Goal: Task Accomplishment & Management: Manage account settings

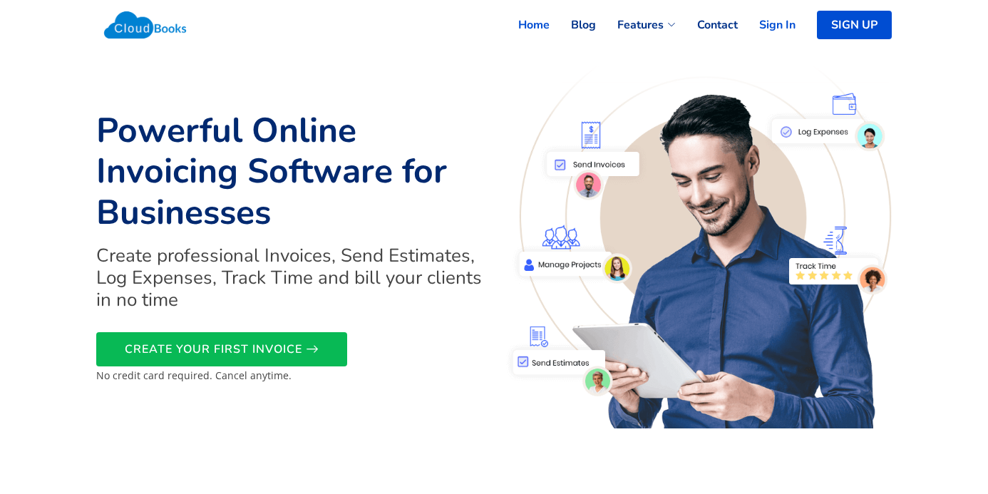
click at [796, 27] on link "Sign In" at bounding box center [767, 24] width 58 height 31
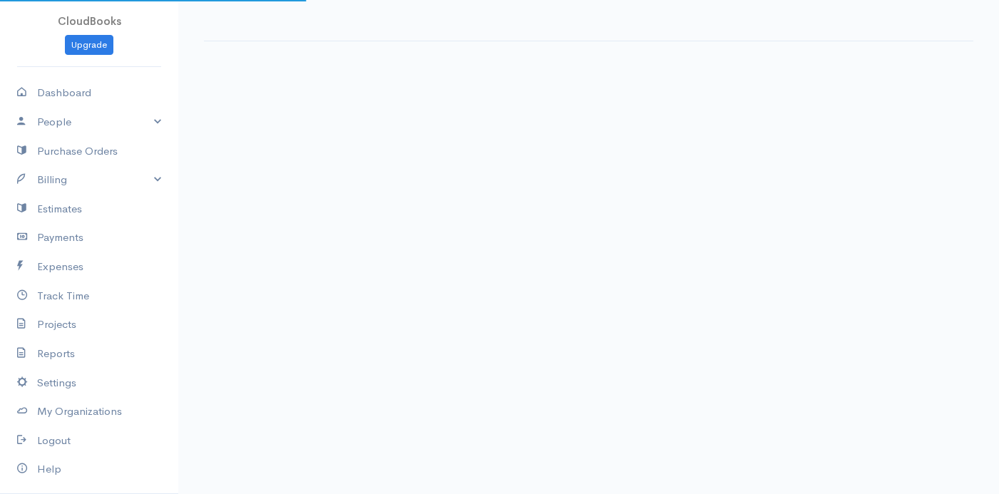
select select "365"
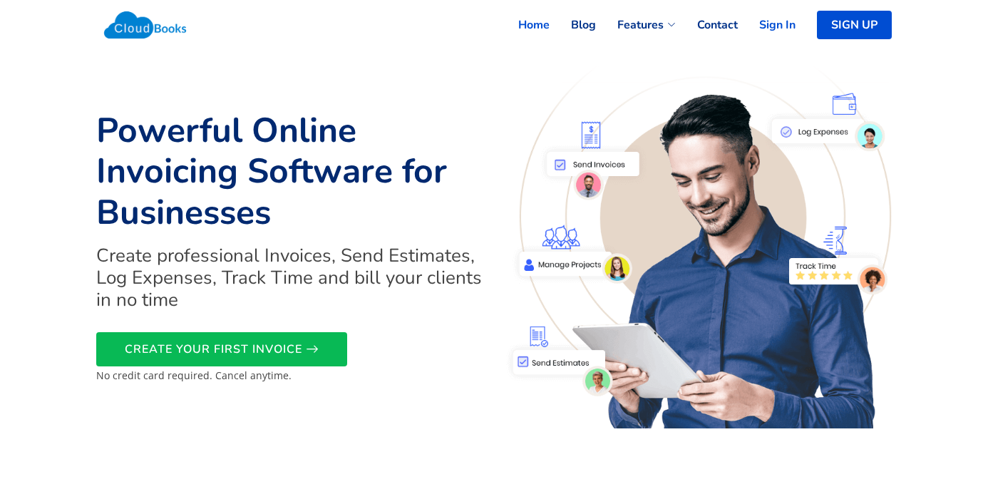
click at [796, 27] on link "Sign In" at bounding box center [767, 24] width 58 height 31
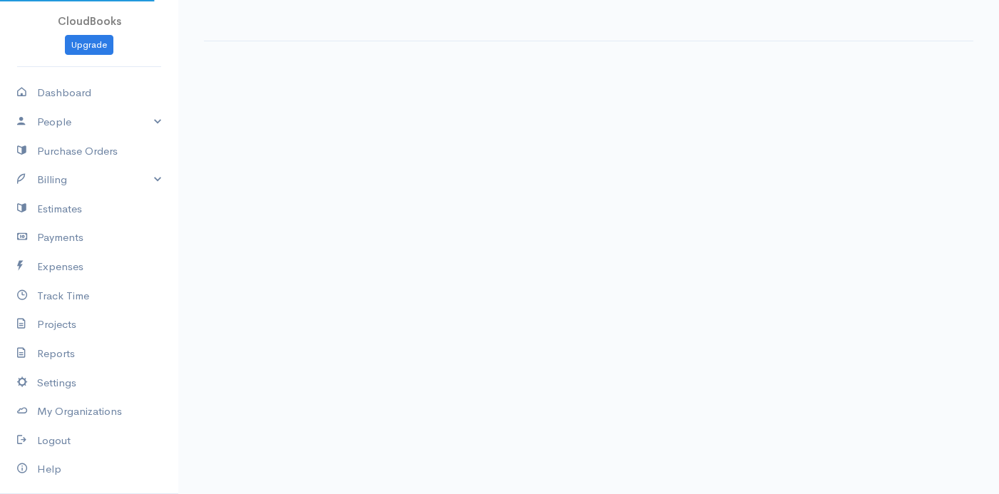
select select "365"
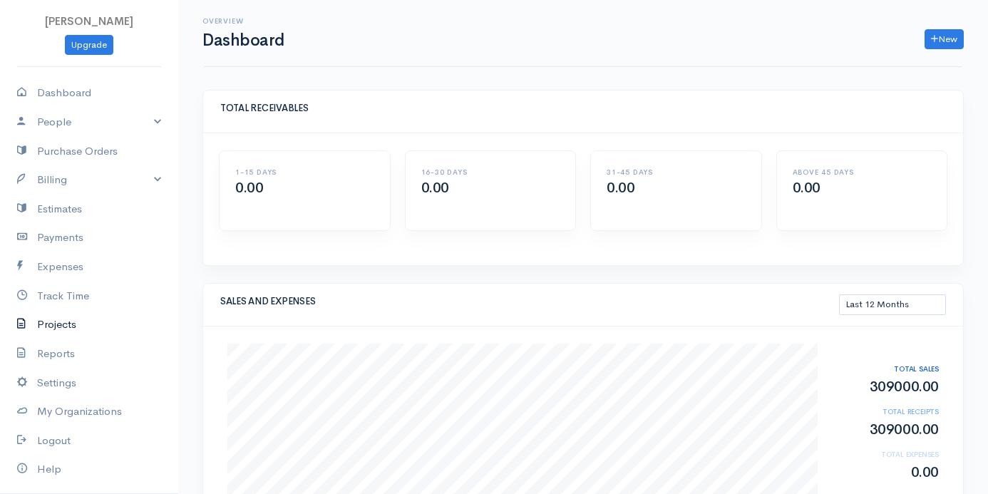
click at [58, 332] on link "Projects" at bounding box center [89, 324] width 178 height 29
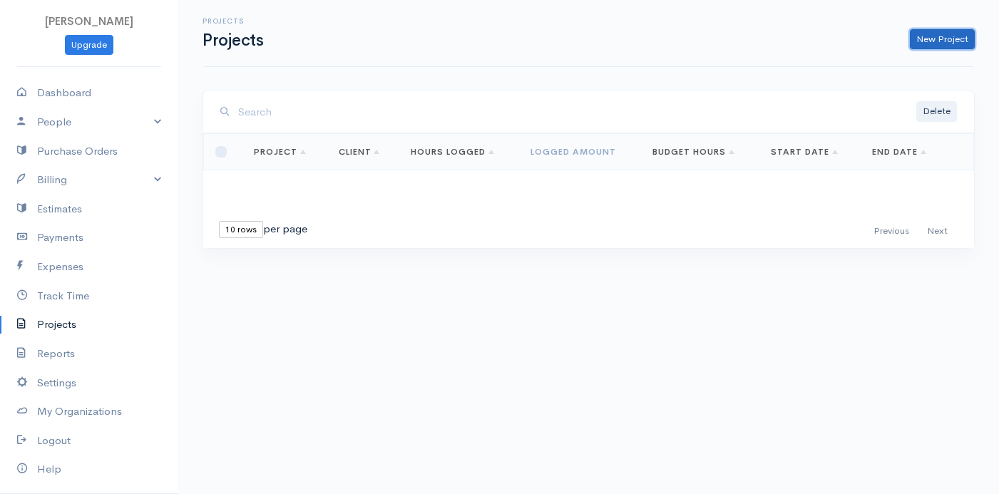
click at [928, 37] on link "New Project" at bounding box center [942, 39] width 65 height 21
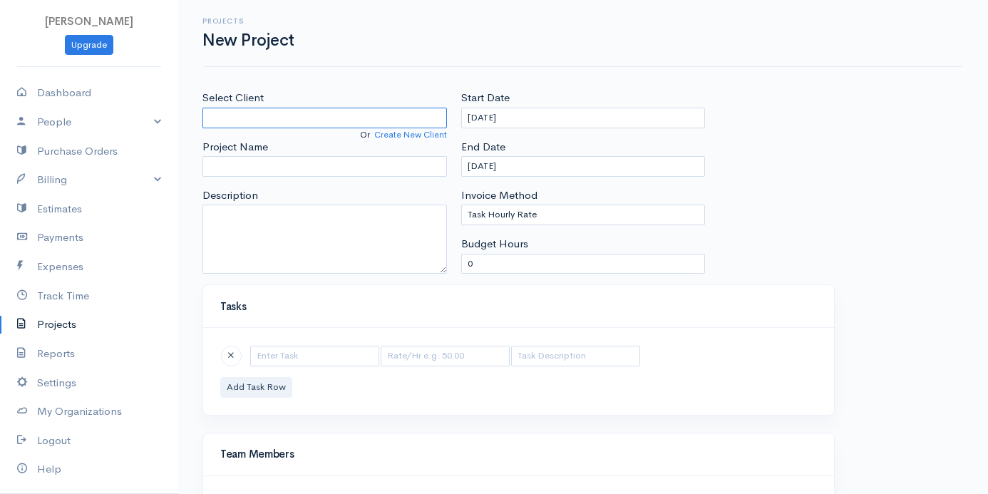
click at [253, 118] on input "Select Client" at bounding box center [325, 118] width 245 height 21
type input "Manoj"
click at [252, 140] on body "Praveena Upgrade Dashboard People Clients Vendors Staff Users Purchase Orders B…" at bounding box center [494, 329] width 988 height 659
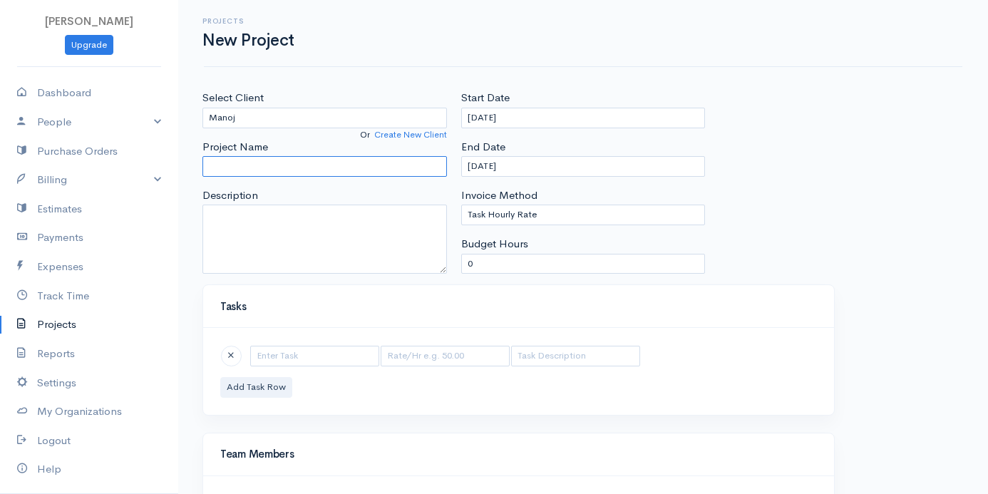
click at [258, 165] on input "Project Name" at bounding box center [325, 166] width 245 height 21
type input "ADCA"
click at [539, 213] on select "Task Hourly Rate Person Hourly Rate Project Hourly Rate Flat Rate Project" at bounding box center [583, 215] width 245 height 21
click at [461, 205] on select "Task Hourly Rate Person Hourly Rate Project Hourly Rate Flat Rate Project" at bounding box center [583, 215] width 245 height 21
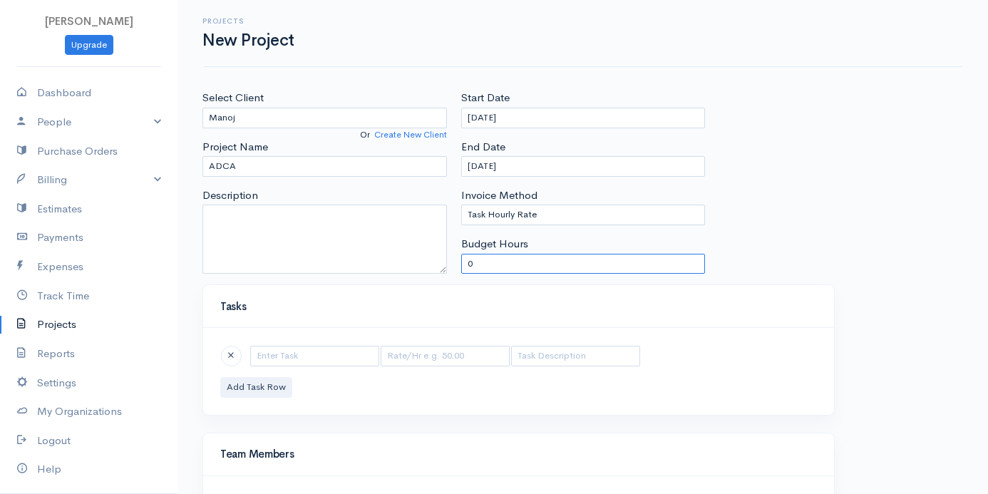
click at [466, 262] on input "0" at bounding box center [583, 264] width 245 height 21
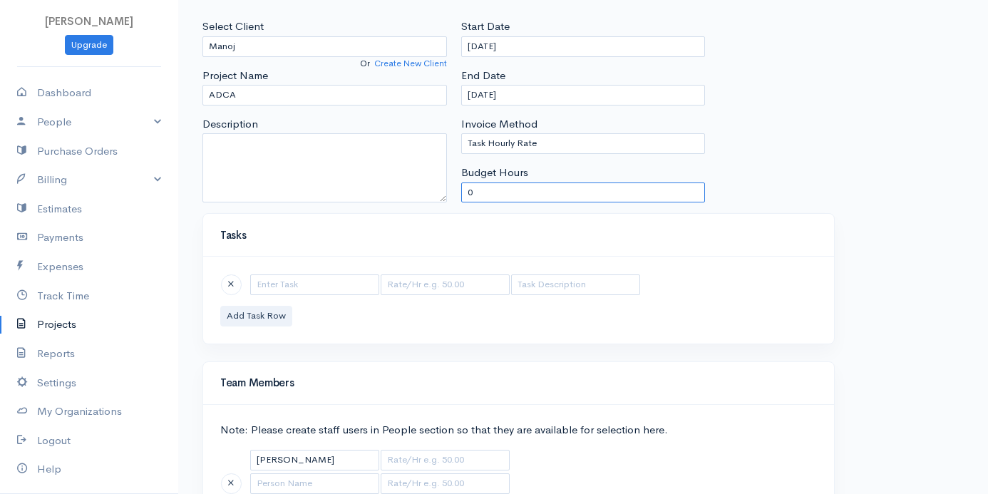
scroll to position [143, 0]
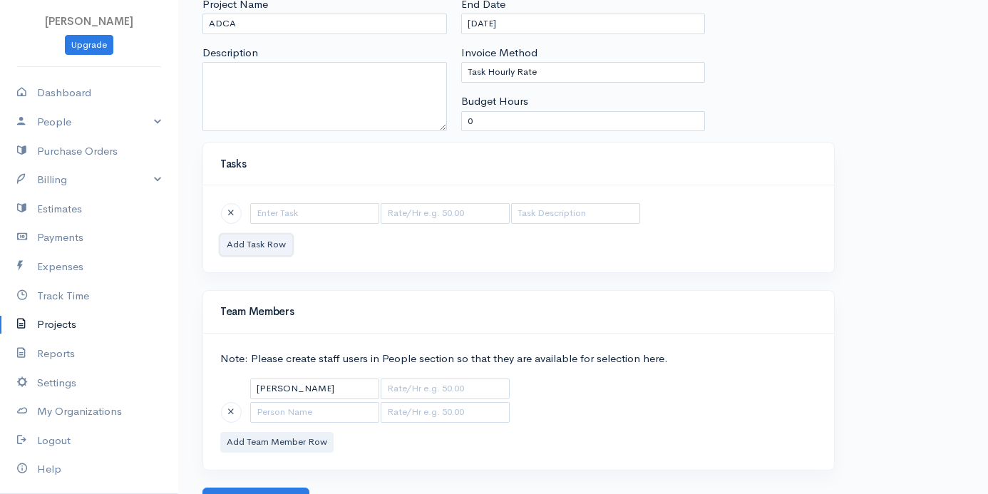
click at [249, 253] on button "Add Task Row" at bounding box center [256, 245] width 72 height 21
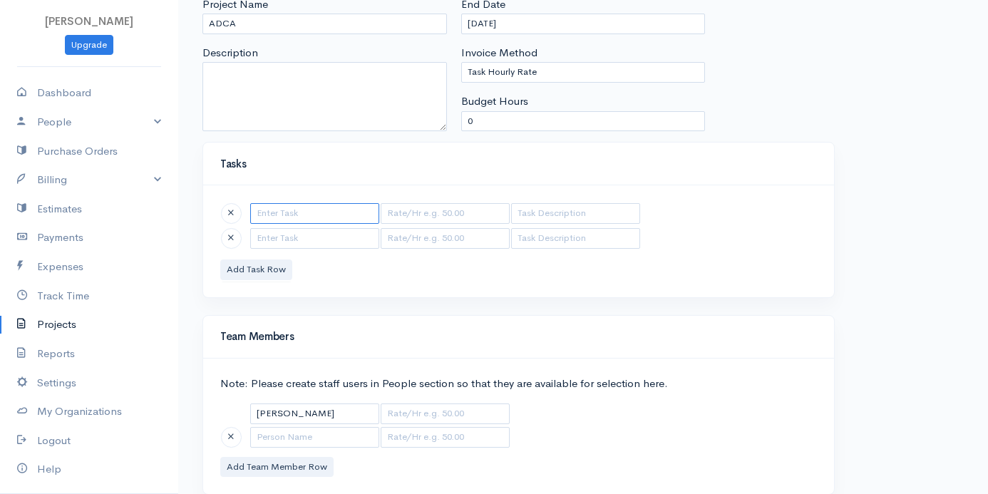
click at [292, 221] on input "text" at bounding box center [314, 213] width 129 height 21
type input "WORD"
click at [451, 220] on input "text" at bounding box center [445, 213] width 129 height 21
type input "200"
click at [275, 238] on input "text" at bounding box center [314, 238] width 129 height 21
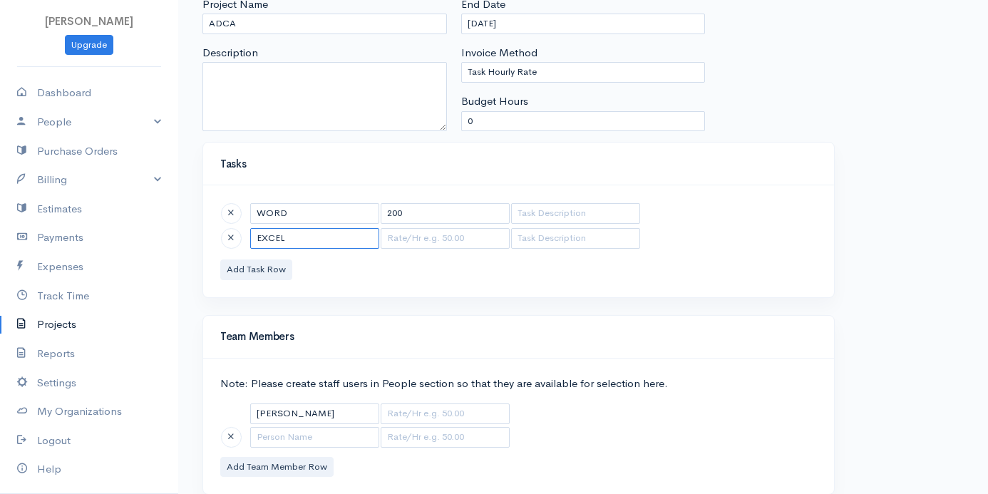
type input "EXCEL"
click at [432, 241] on input "text" at bounding box center [445, 238] width 129 height 21
type input "300"
click at [255, 272] on button "Add Task Row" at bounding box center [256, 270] width 72 height 21
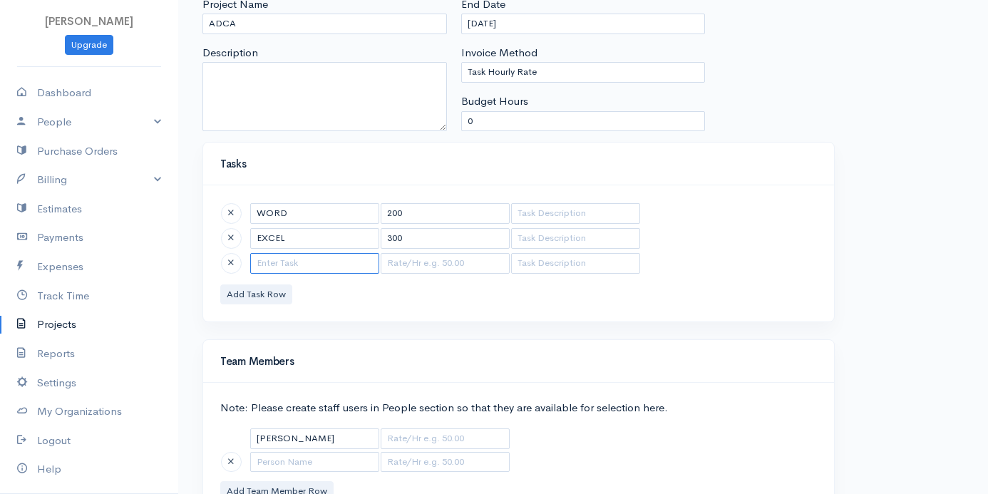
click at [269, 257] on input "text" at bounding box center [314, 263] width 129 height 21
type input "EXCESS"
click at [444, 267] on input "text" at bounding box center [445, 263] width 129 height 21
type input "150"
click at [264, 299] on button "Add Task Row" at bounding box center [256, 295] width 72 height 21
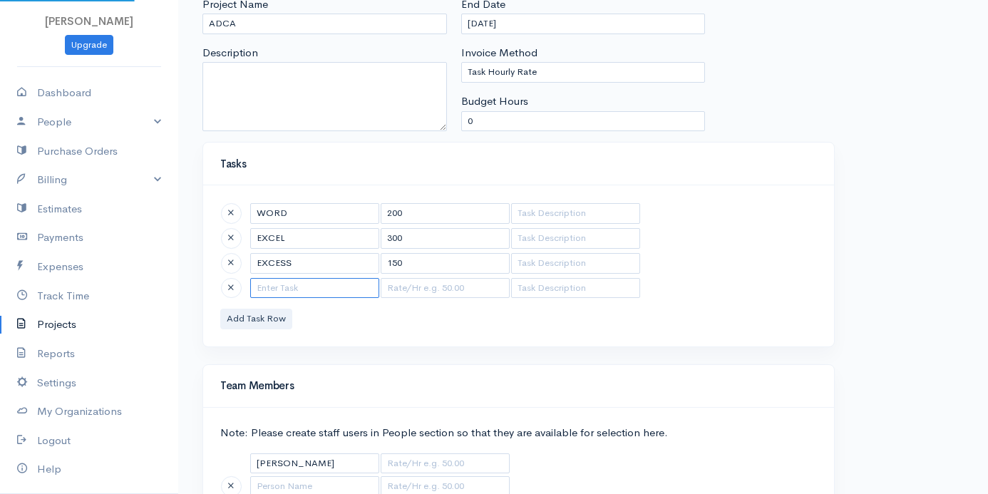
click at [280, 285] on input "text" at bounding box center [314, 288] width 129 height 21
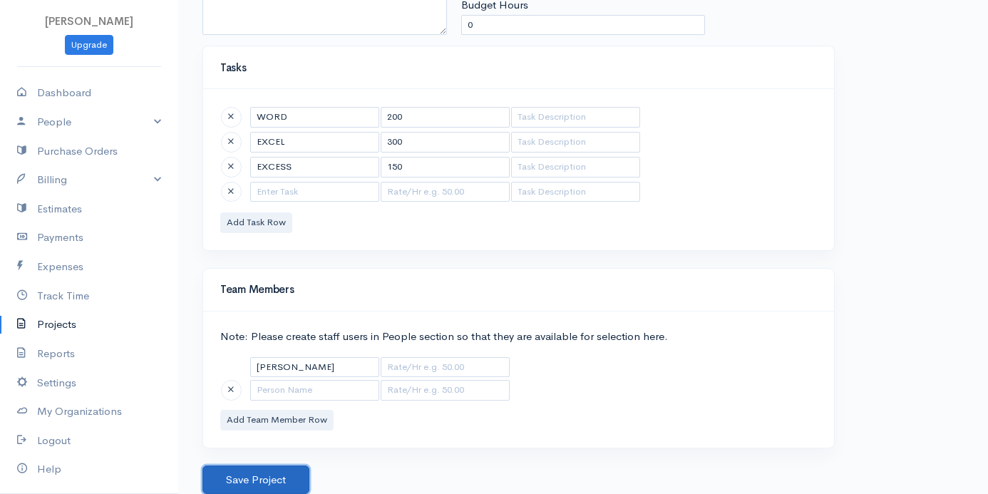
click at [259, 481] on button "Save Project" at bounding box center [256, 480] width 107 height 29
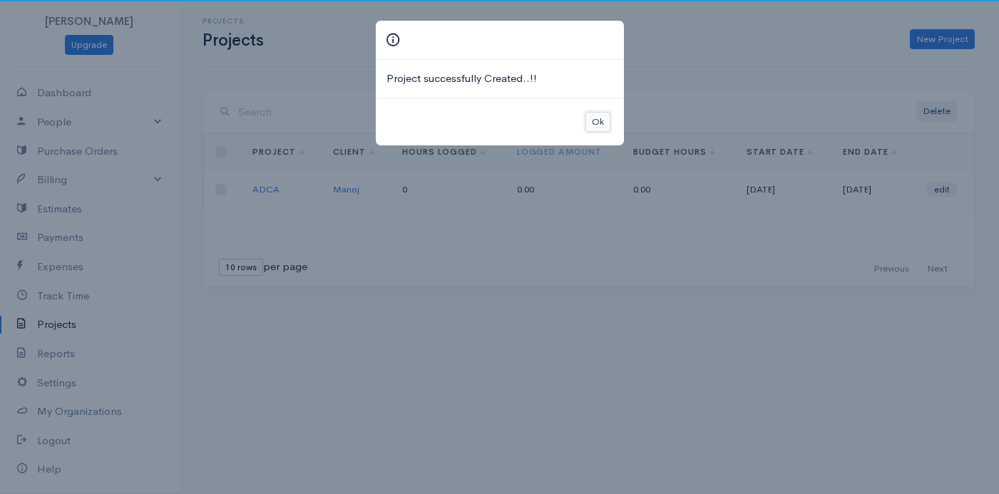
click at [600, 126] on button "Ok" at bounding box center [597, 122] width 25 height 21
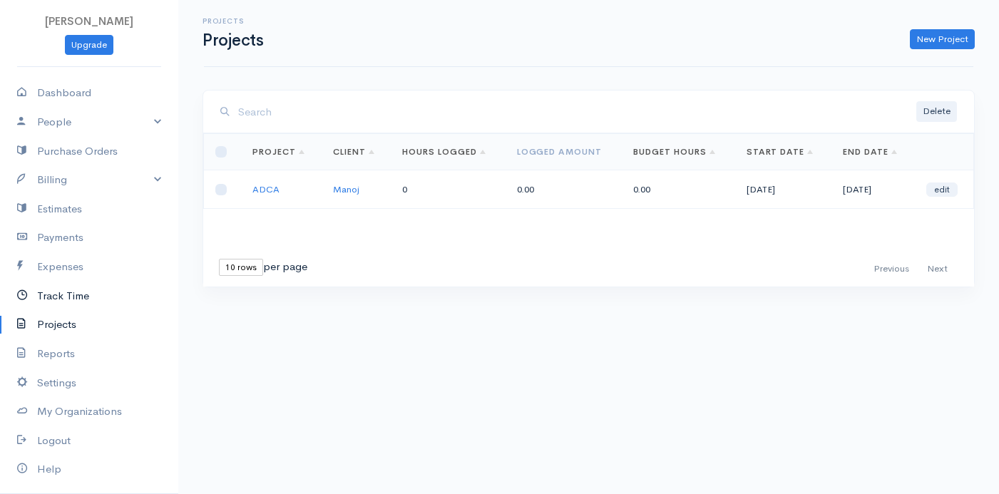
click at [56, 297] on link "Track Time" at bounding box center [89, 296] width 178 height 29
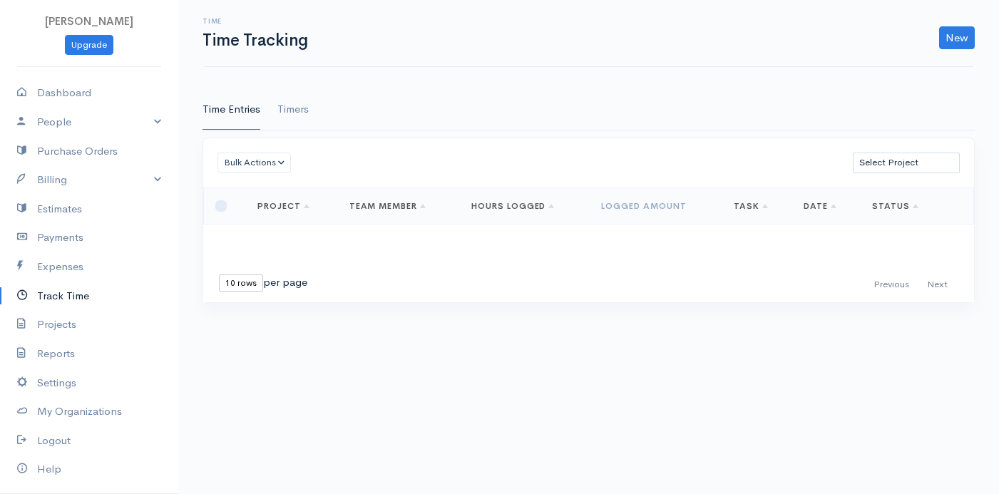
click at [296, 108] on link "Timers" at bounding box center [292, 110] width 31 height 40
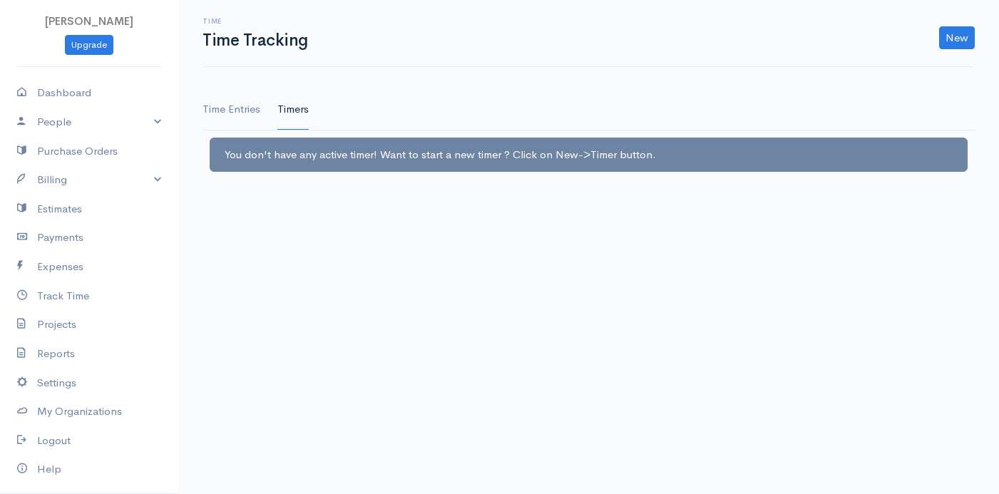
click at [221, 114] on link "Time Entries" at bounding box center [232, 110] width 58 height 40
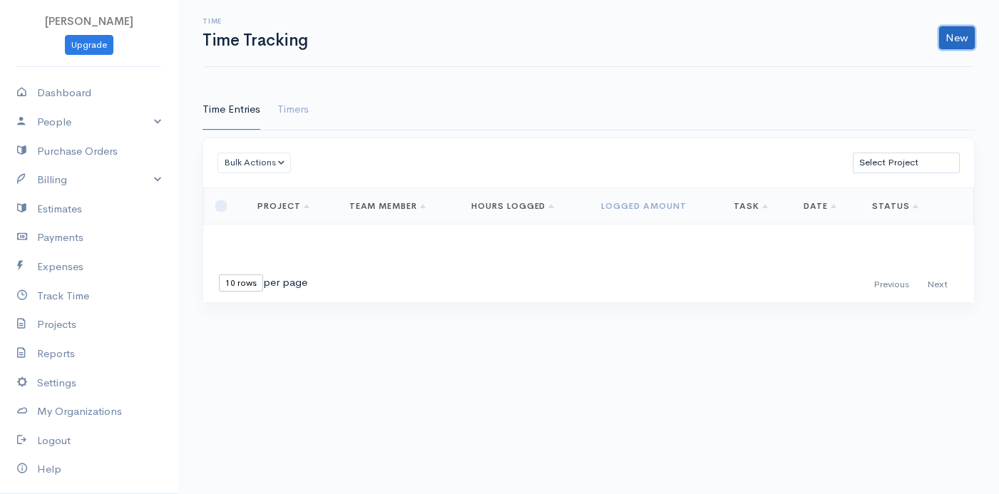
click at [950, 35] on link "New" at bounding box center [957, 37] width 36 height 23
click at [892, 61] on link "Time Entry" at bounding box center [917, 68] width 113 height 25
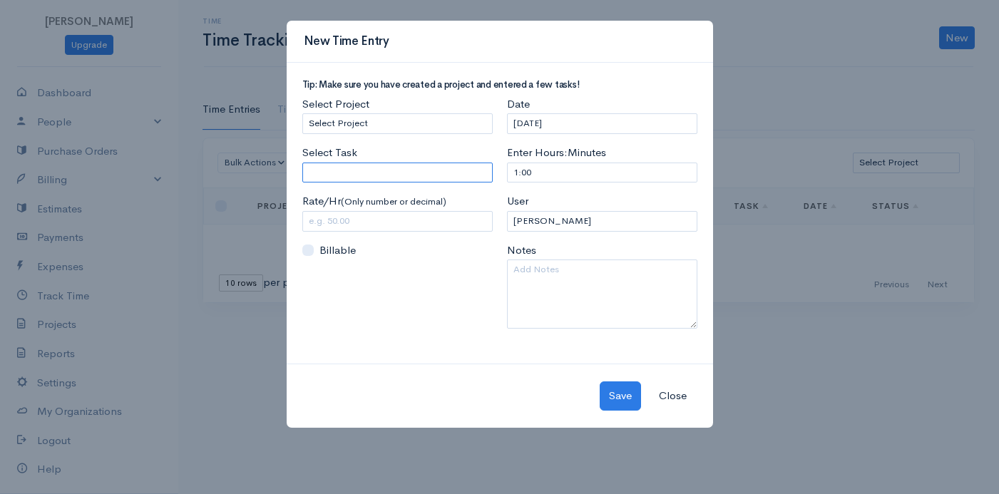
click at [377, 165] on input "Select Task" at bounding box center [397, 173] width 190 height 21
type input "WORD"
type input "200.00"
click at [342, 184] on body "Praveena Upgrade Dashboard People Clients Vendors Staff Users Purchase Orders B…" at bounding box center [499, 247] width 999 height 494
click at [621, 396] on button "Save" at bounding box center [620, 395] width 41 height 29
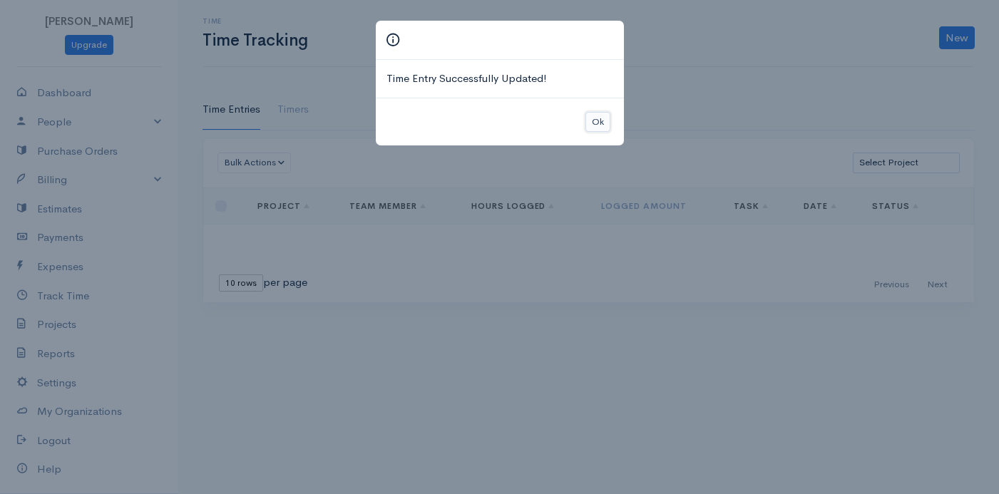
click at [600, 123] on button "Ok" at bounding box center [597, 122] width 25 height 21
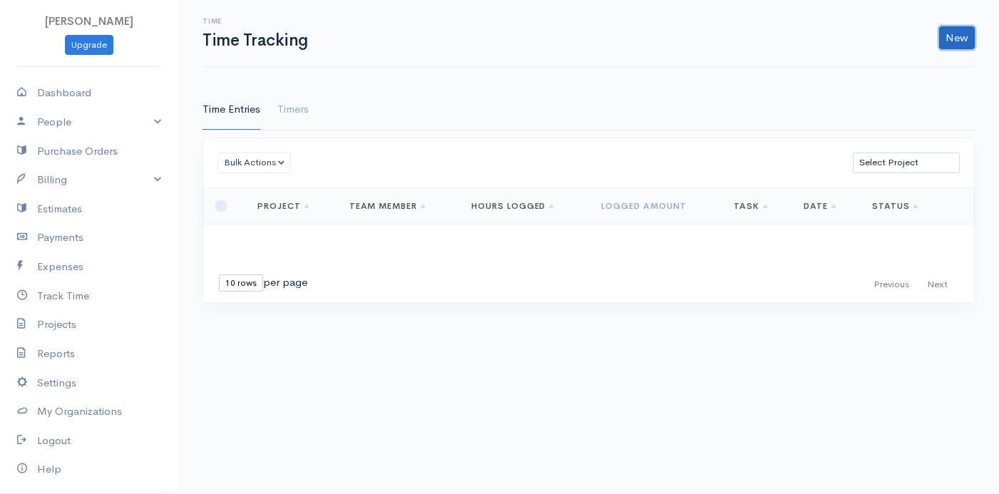
click at [952, 34] on link "New" at bounding box center [957, 37] width 36 height 23
click at [909, 66] on link "Time Entry" at bounding box center [917, 68] width 113 height 25
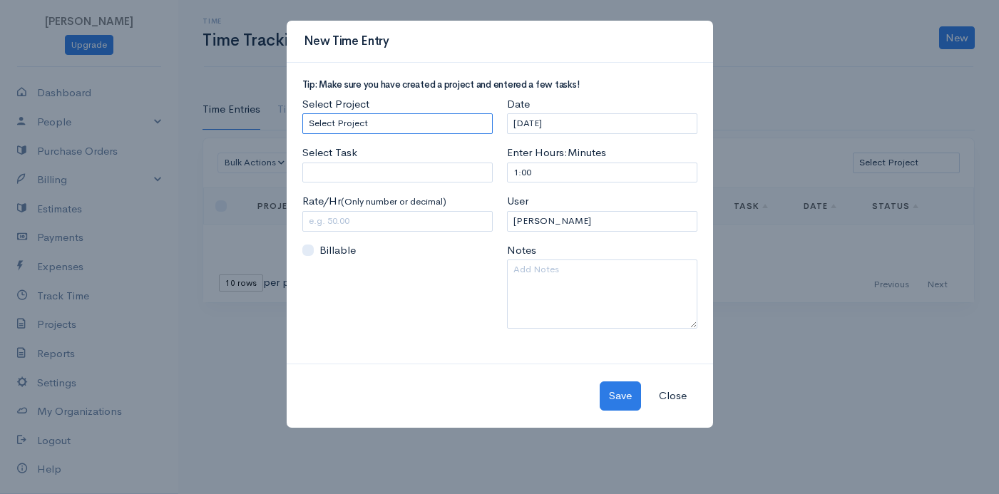
click at [407, 116] on select "Select Project ADCA" at bounding box center [397, 123] width 190 height 21
select select "5491"
click at [302, 113] on select "Select Project ADCA" at bounding box center [397, 123] width 190 height 21
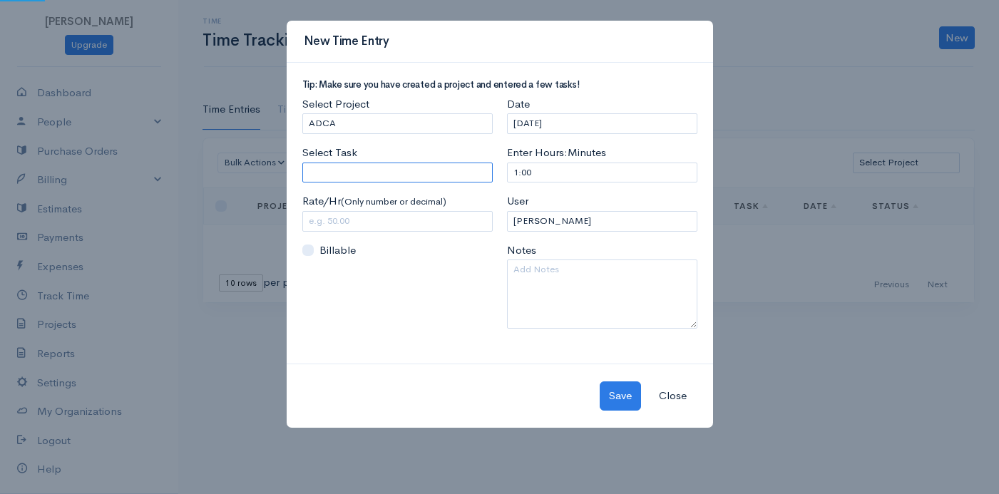
click at [368, 175] on input "Select Task" at bounding box center [397, 173] width 190 height 21
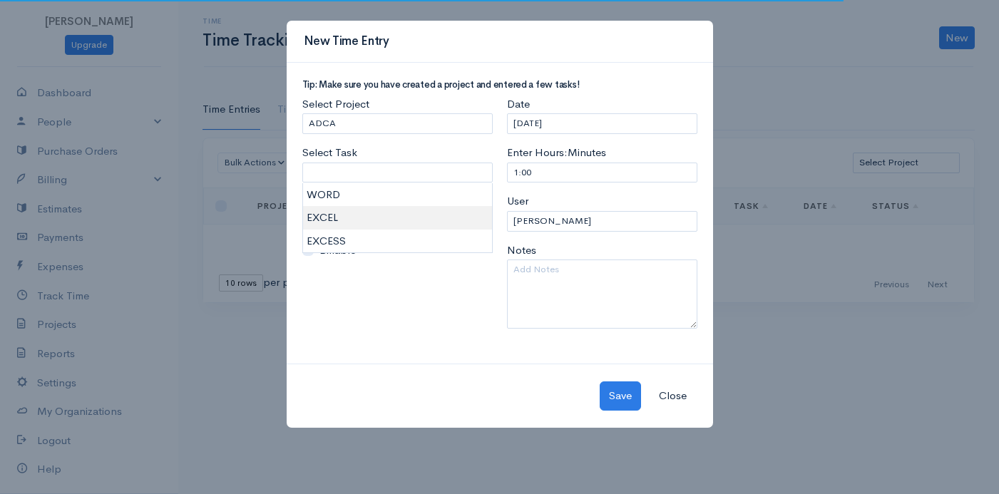
type input "EXCEL"
type input "300.00"
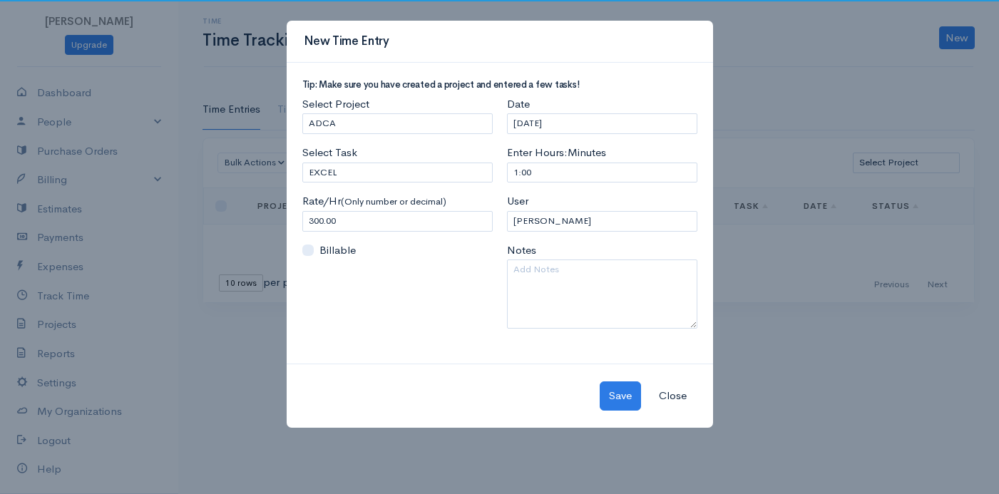
click at [329, 219] on body "Praveena Upgrade Dashboard People Clients Vendors Staff Users Purchase Orders B…" at bounding box center [499, 247] width 999 height 494
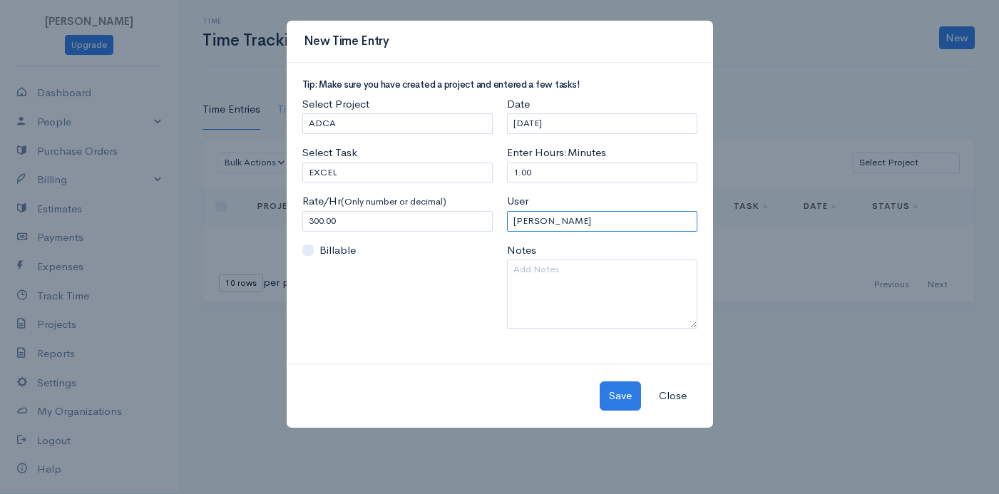
click at [622, 227] on select "Praveena" at bounding box center [602, 221] width 190 height 21
click at [618, 220] on select "Praveena" at bounding box center [602, 221] width 190 height 21
click at [619, 380] on div "Save Close" at bounding box center [500, 396] width 426 height 64
click at [618, 394] on button "Save" at bounding box center [620, 395] width 41 height 29
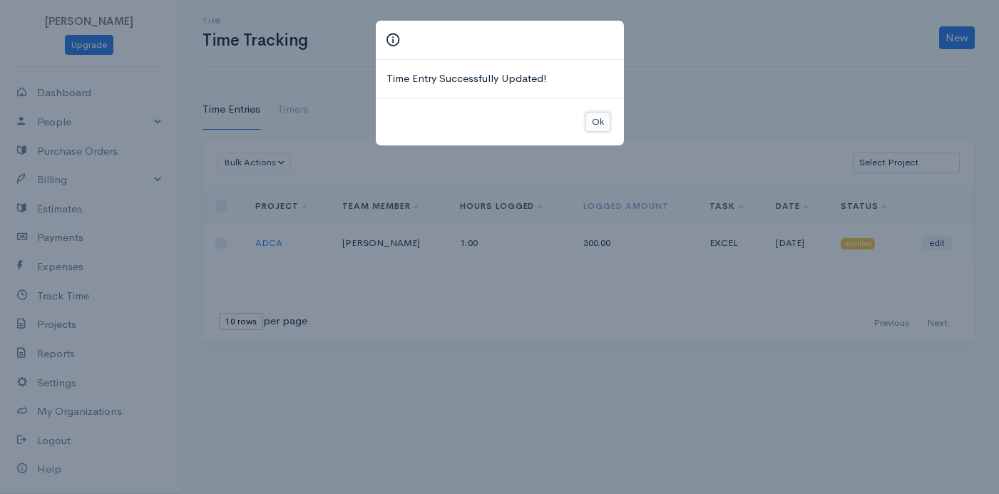
click at [594, 124] on button "Ok" at bounding box center [597, 122] width 25 height 21
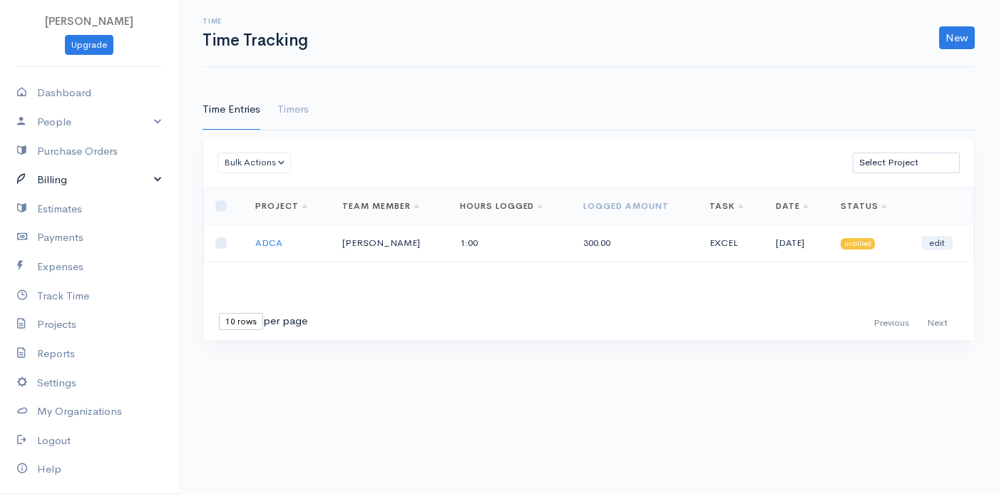
click at [130, 173] on link "Billing" at bounding box center [89, 179] width 178 height 29
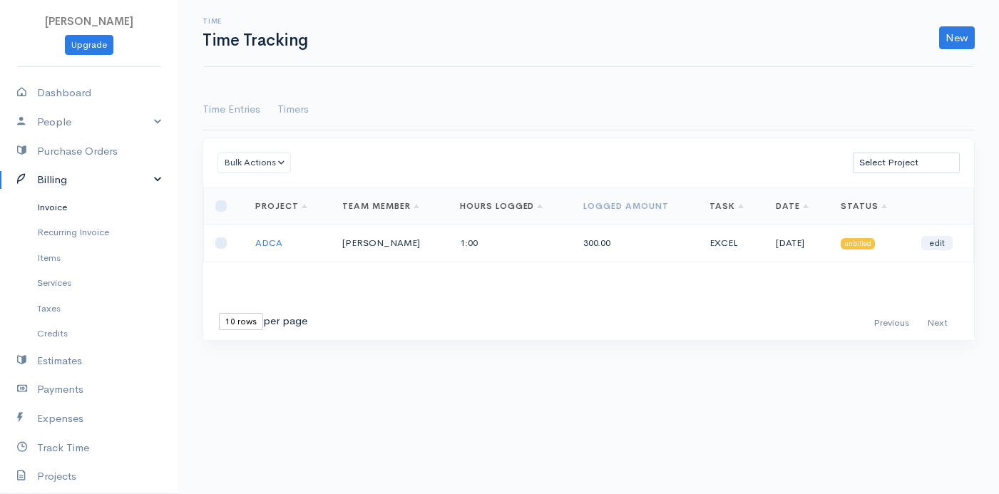
click at [97, 206] on link "Invoice" at bounding box center [89, 208] width 178 height 26
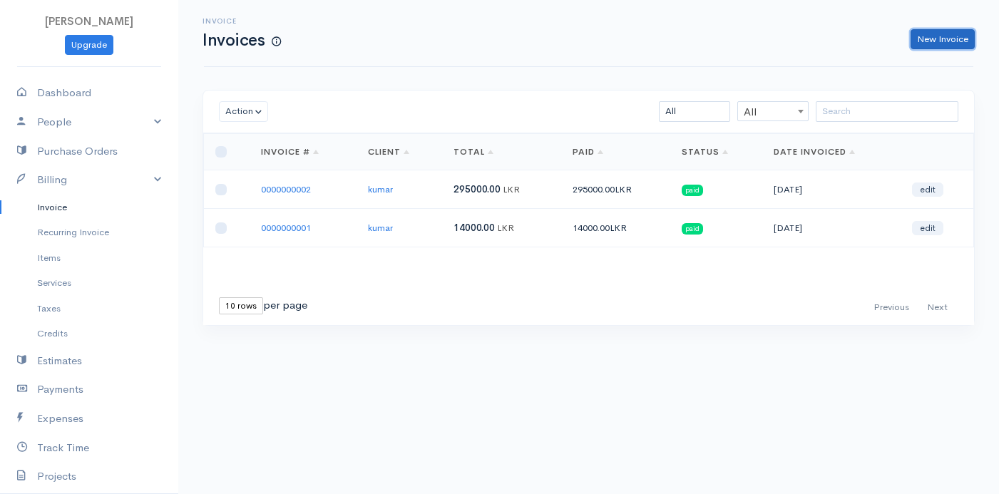
click at [921, 39] on link "New Invoice" at bounding box center [943, 39] width 64 height 21
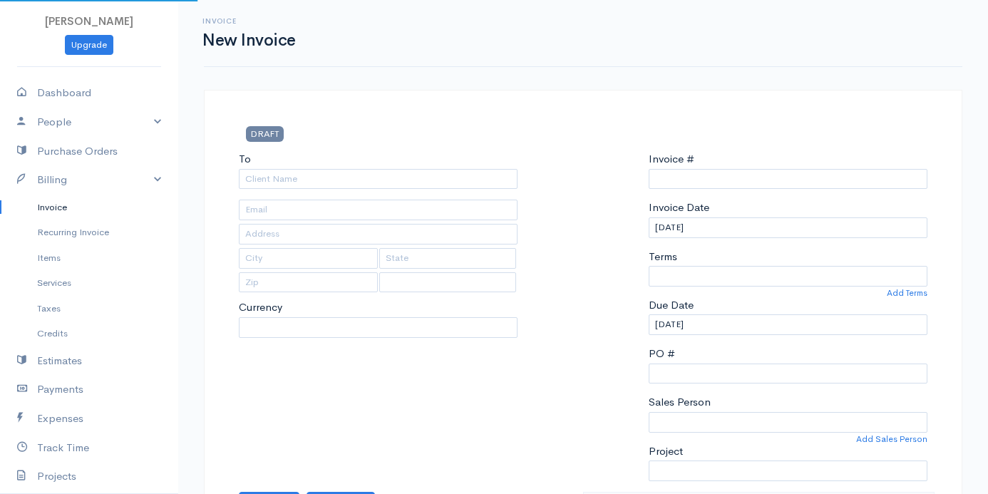
select select "LKR"
type input "0000000003"
select select "Sri Lanka"
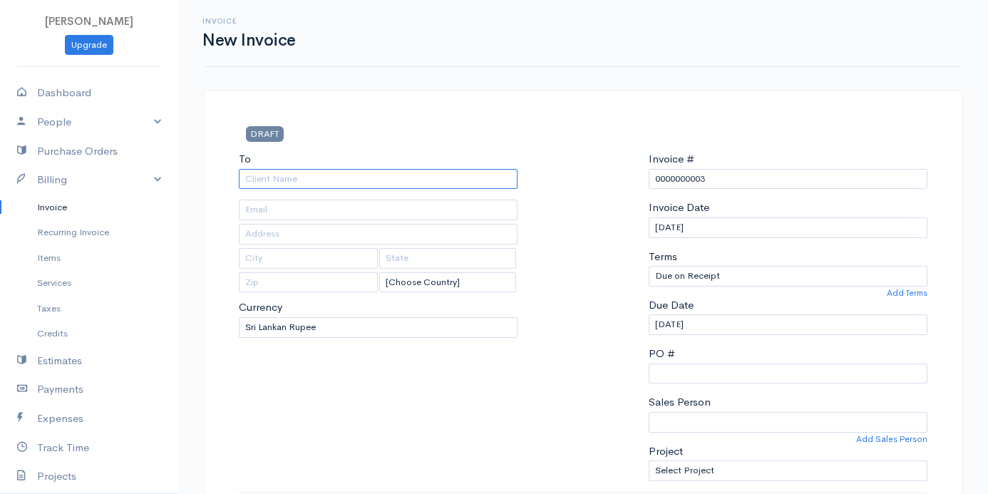
click at [333, 174] on input "To" at bounding box center [378, 179] width 279 height 21
type input "Manoj"
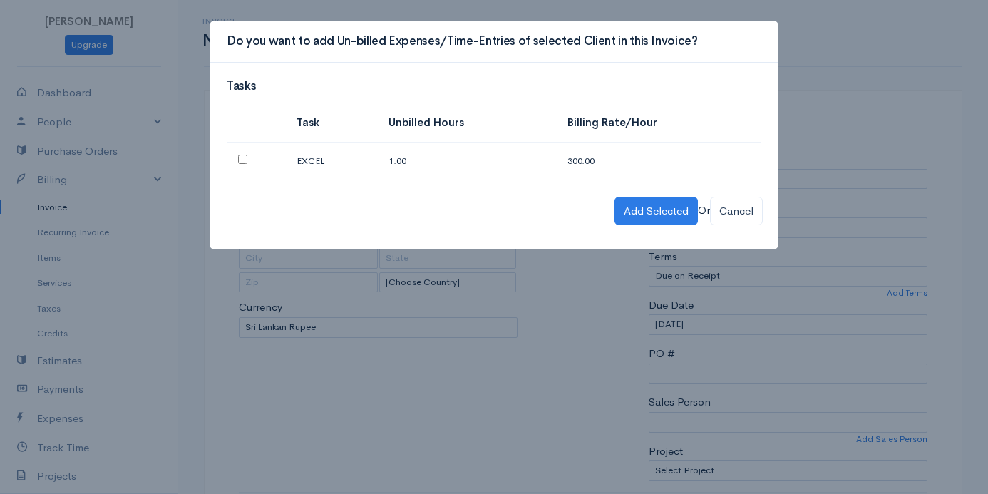
click at [247, 158] on td at bounding box center [256, 161] width 58 height 37
click at [242, 160] on input "checkbox" at bounding box center [242, 159] width 9 height 9
checkbox input "true"
click at [651, 203] on button "Add Selected" at bounding box center [656, 211] width 83 height 29
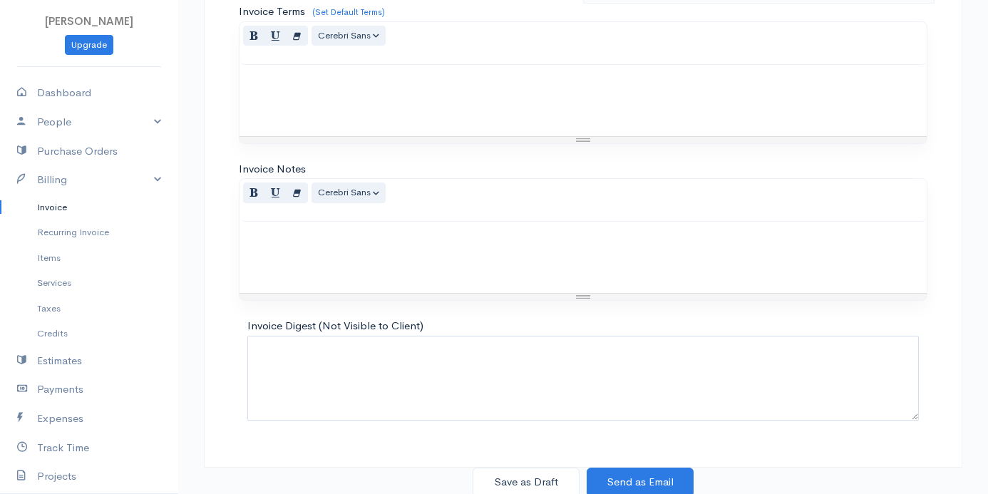
scroll to position [859, 0]
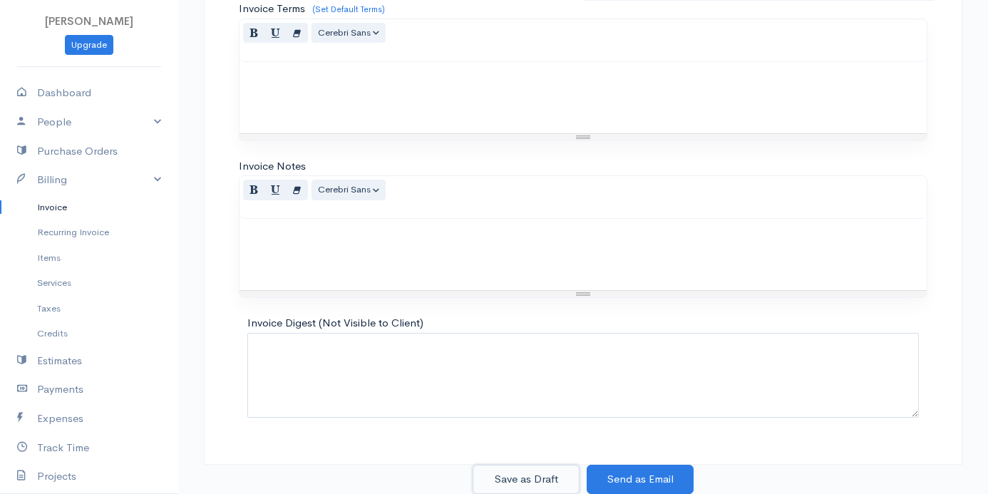
click at [526, 481] on button "Save as Draft" at bounding box center [526, 479] width 107 height 29
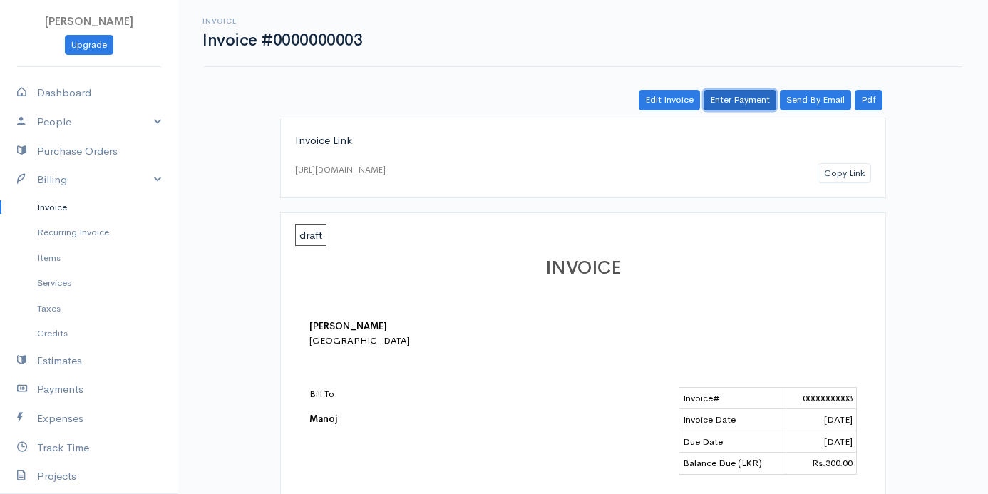
click at [740, 106] on link "Enter Payment" at bounding box center [740, 100] width 73 height 21
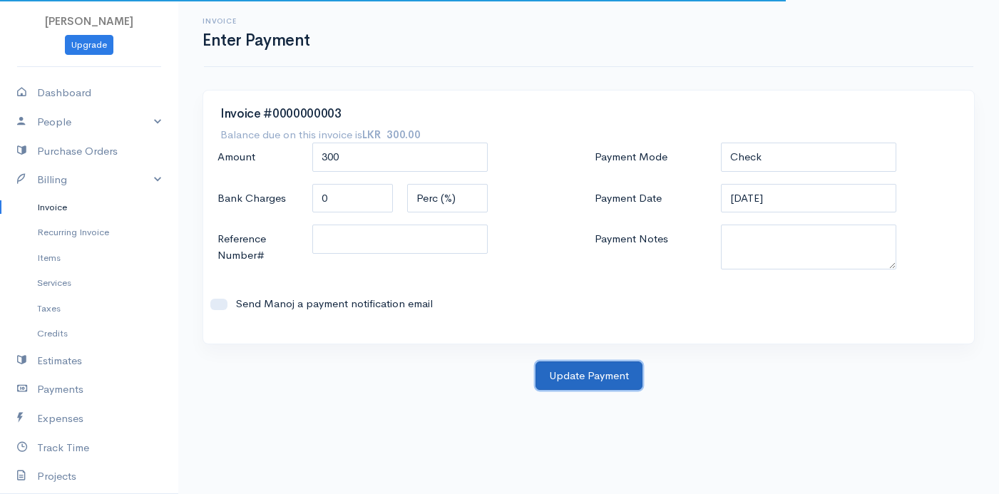
click at [570, 379] on button "Update Payment" at bounding box center [589, 376] width 107 height 29
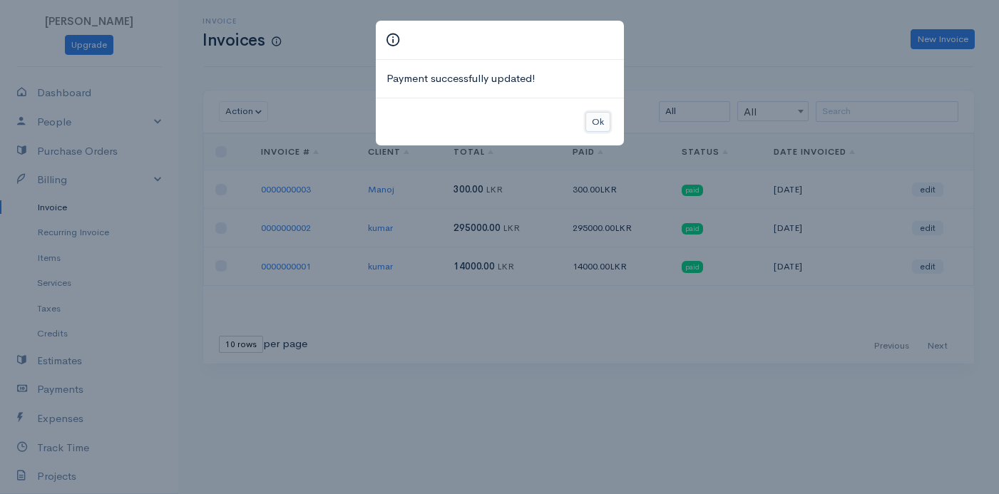
drag, startPoint x: 597, startPoint y: 120, endPoint x: 601, endPoint y: 127, distance: 8.3
click at [601, 127] on button "Ok" at bounding box center [597, 122] width 25 height 21
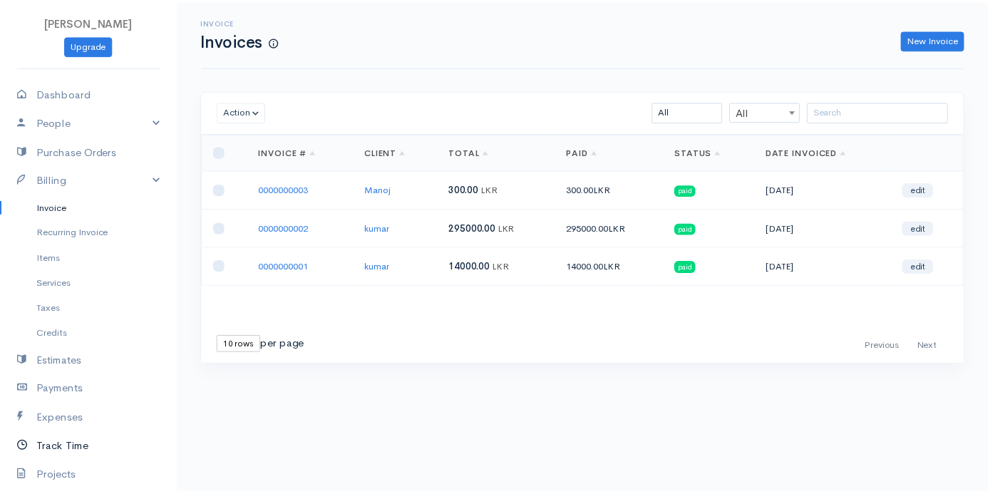
scroll to position [71, 0]
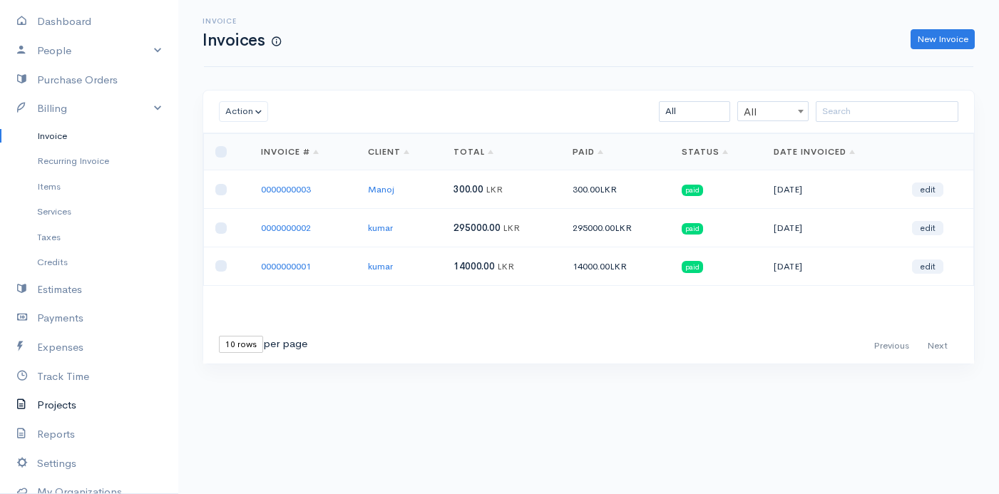
click at [57, 416] on link "Projects" at bounding box center [89, 405] width 178 height 29
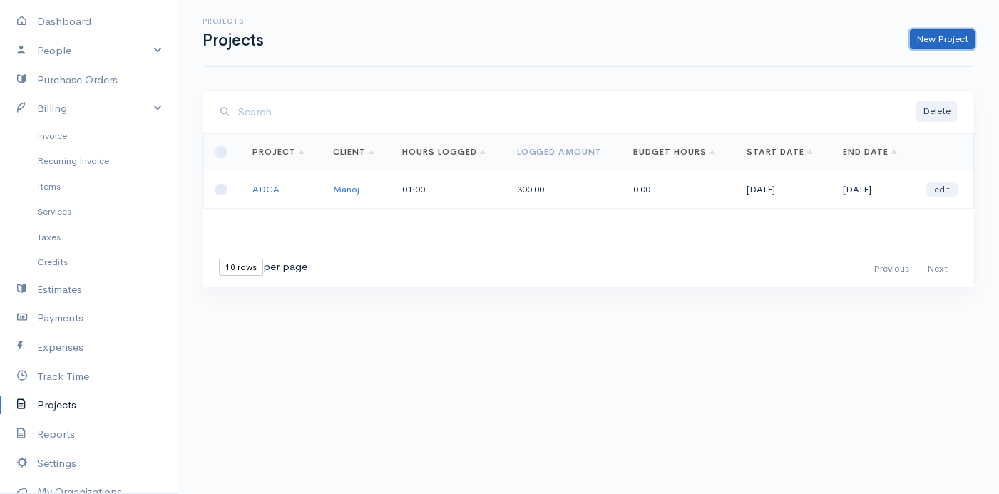
click at [943, 43] on link "New Project" at bounding box center [942, 39] width 65 height 21
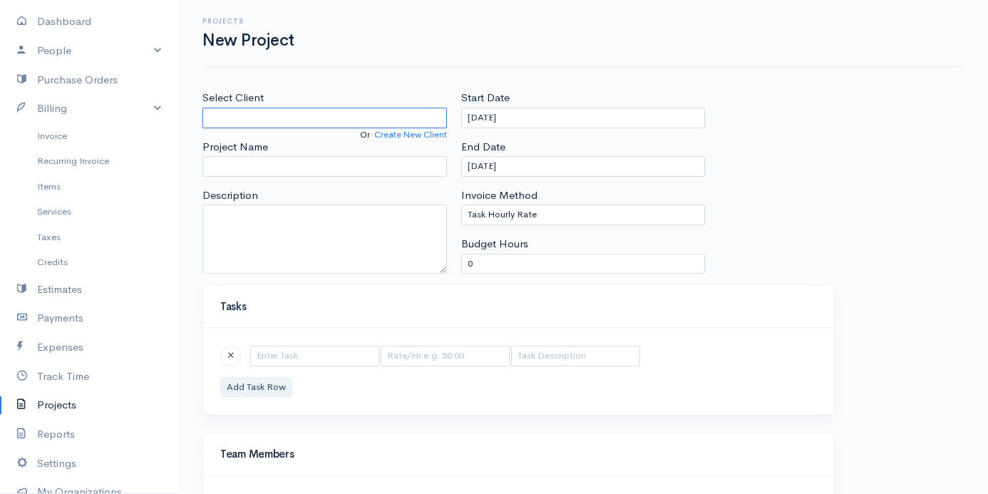
click at [274, 118] on input "Select Client" at bounding box center [325, 118] width 245 height 21
type input "DIT"
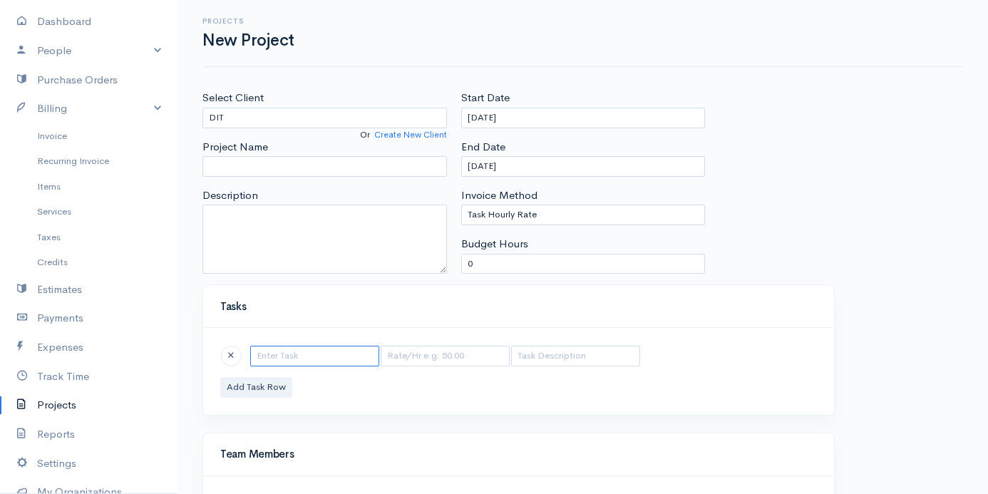
click at [287, 347] on input "text" at bounding box center [314, 356] width 129 height 21
click at [314, 358] on input "PHOTO SHO[P" at bounding box center [314, 356] width 129 height 21
type input "PHOTO SHOP"
click at [271, 383] on button "Add Task Row" at bounding box center [256, 387] width 72 height 21
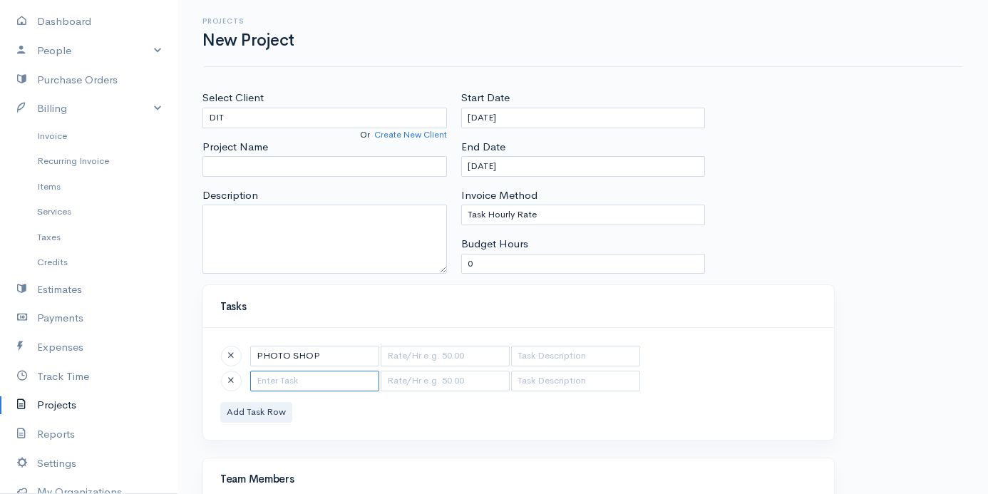
click at [289, 378] on input "text" at bounding box center [314, 381] width 129 height 21
type input "PYTHON"
click at [267, 416] on button "Add Task Row" at bounding box center [256, 412] width 72 height 21
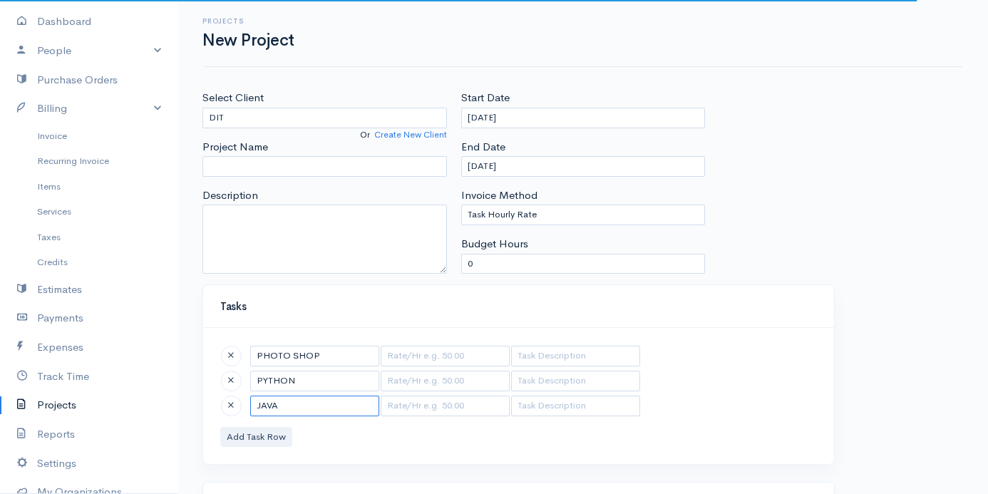
drag, startPoint x: 279, startPoint y: 404, endPoint x: 284, endPoint y: 426, distance: 22.0
click at [279, 406] on input "JAVA" at bounding box center [314, 406] width 129 height 21
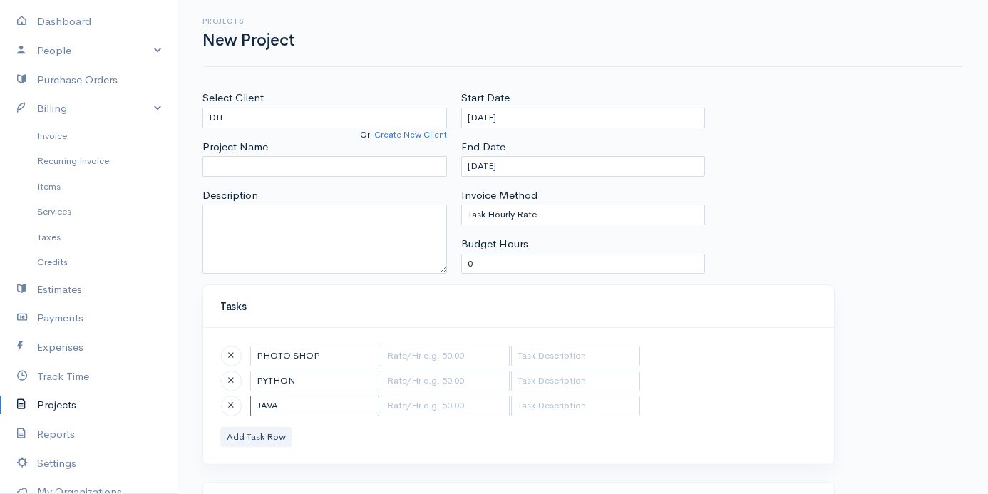
type input "JAVA"
click at [272, 439] on button "Add Task Row" at bounding box center [256, 437] width 72 height 21
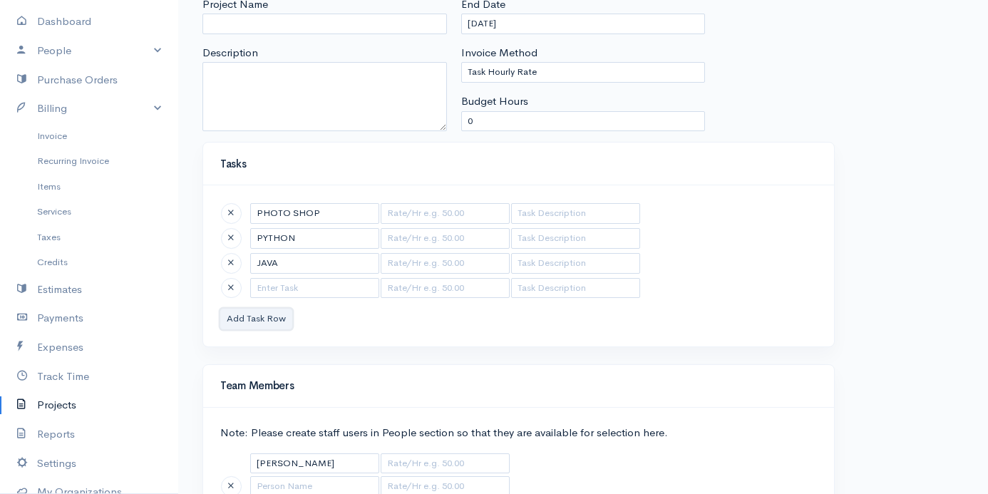
scroll to position [239, 0]
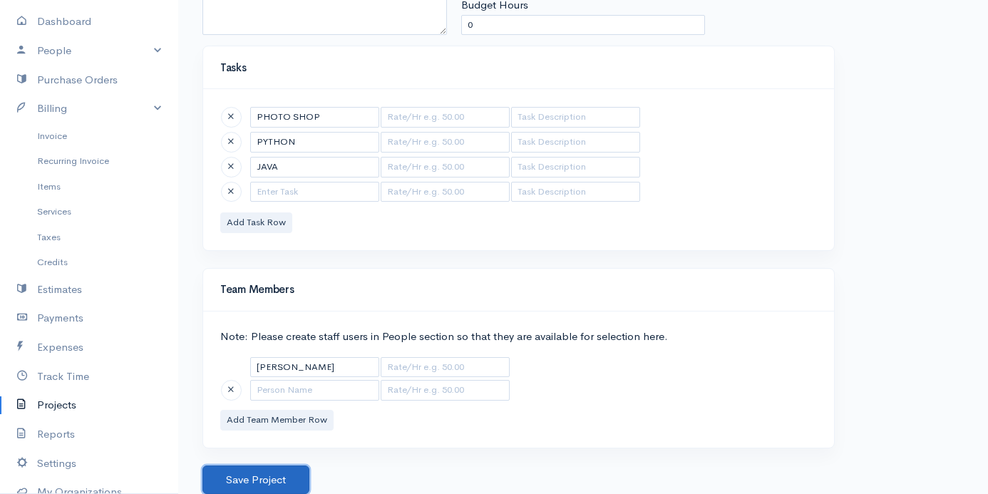
click at [270, 478] on button "Save Project" at bounding box center [256, 480] width 107 height 29
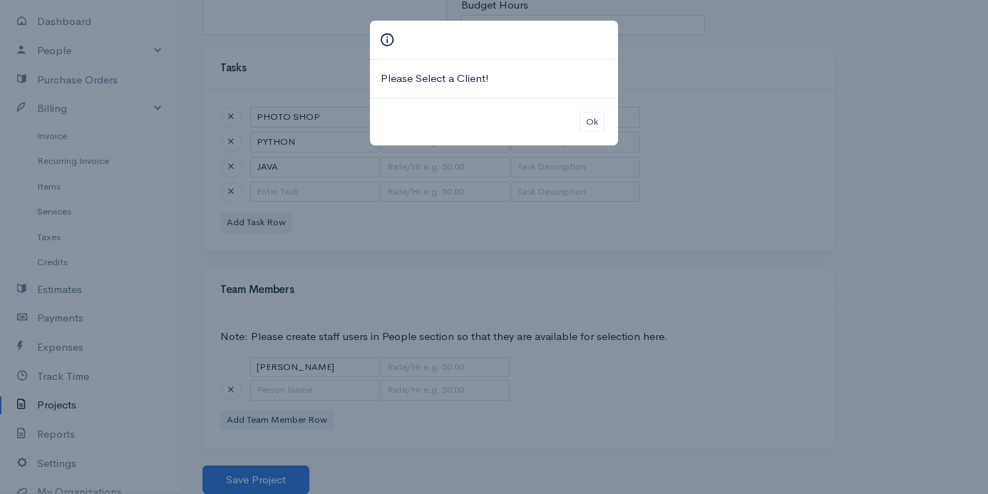
click at [273, 333] on div "Please Select a Client! Ok" at bounding box center [494, 247] width 988 height 494
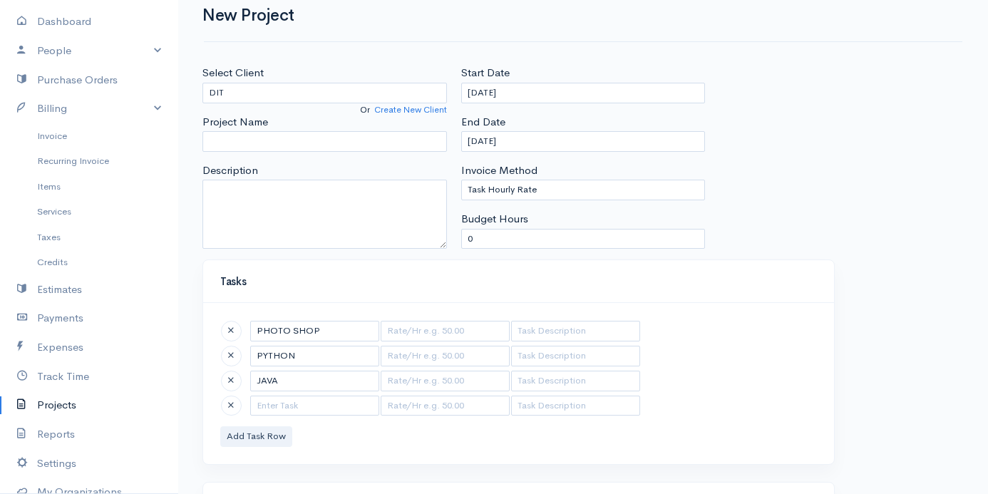
scroll to position [0, 0]
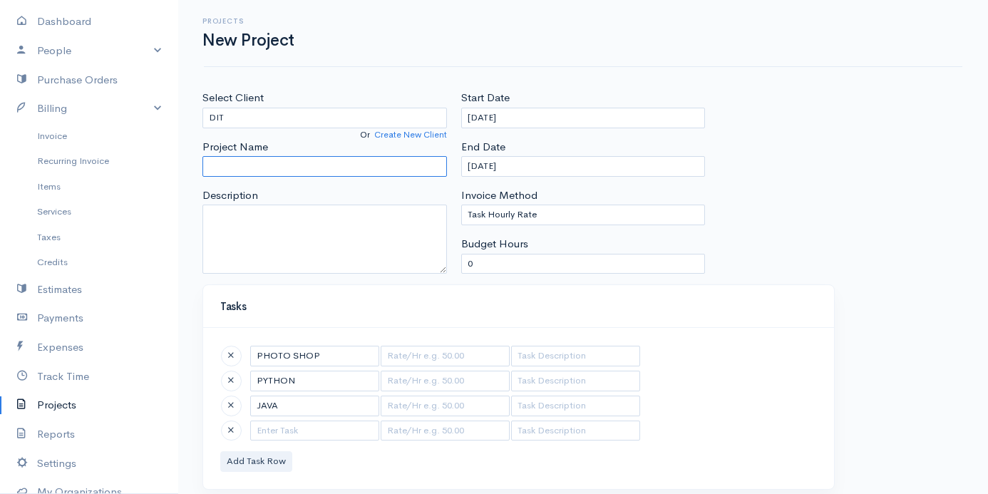
click at [317, 168] on input "Project Name" at bounding box center [325, 166] width 245 height 21
click at [309, 174] on input "ADCA" at bounding box center [325, 166] width 245 height 21
type input "A"
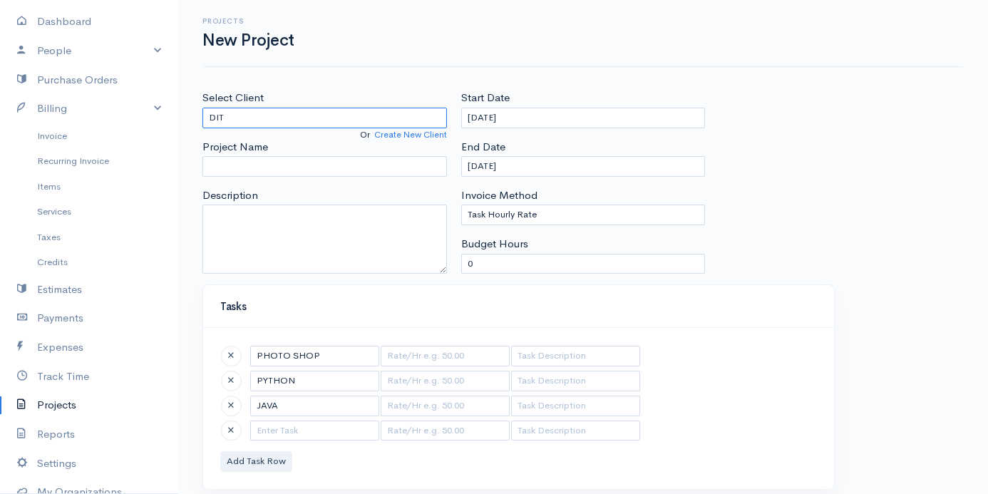
click at [367, 123] on input "DIT" at bounding box center [325, 118] width 245 height 21
type input "D"
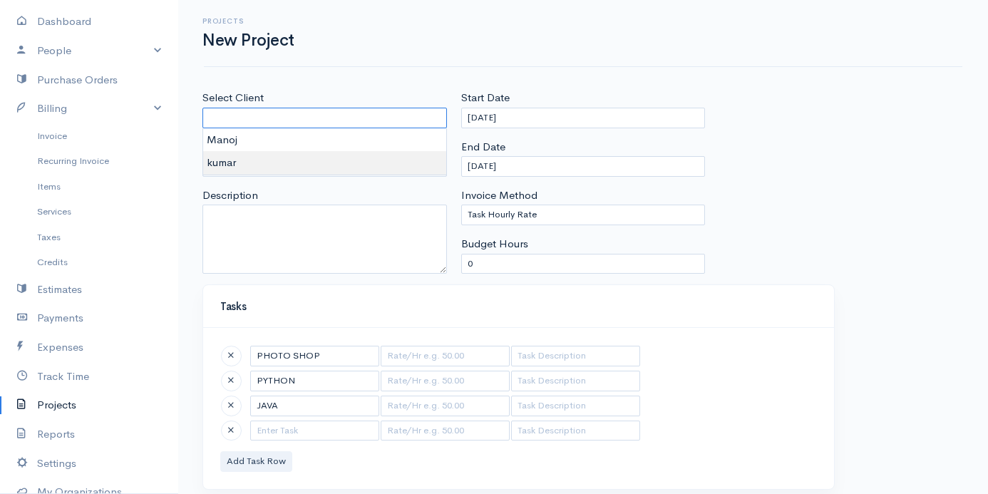
type input "kumar"
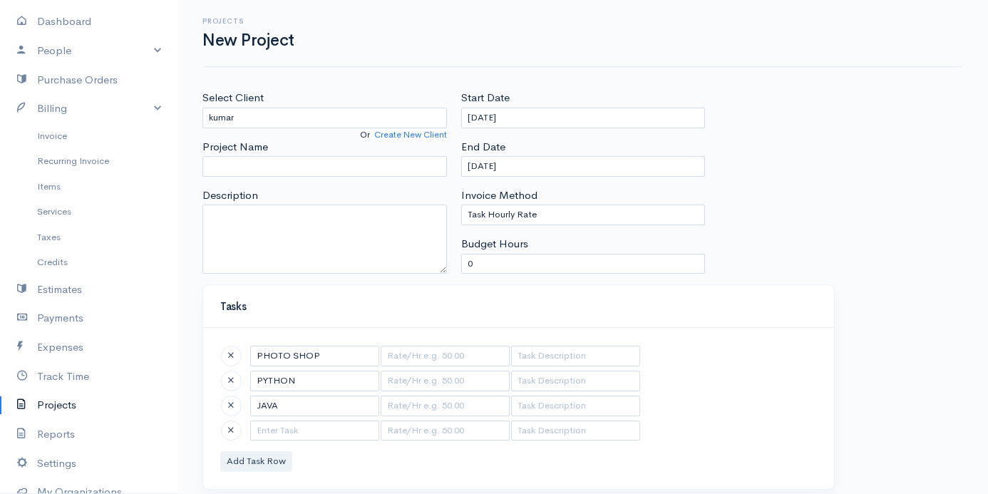
click at [215, 160] on body "Praveena Upgrade Dashboard People Clients Vendors Staff Users Purchase Orders B…" at bounding box center [494, 366] width 988 height 733
click at [238, 165] on input "Project Name" at bounding box center [325, 166] width 245 height 21
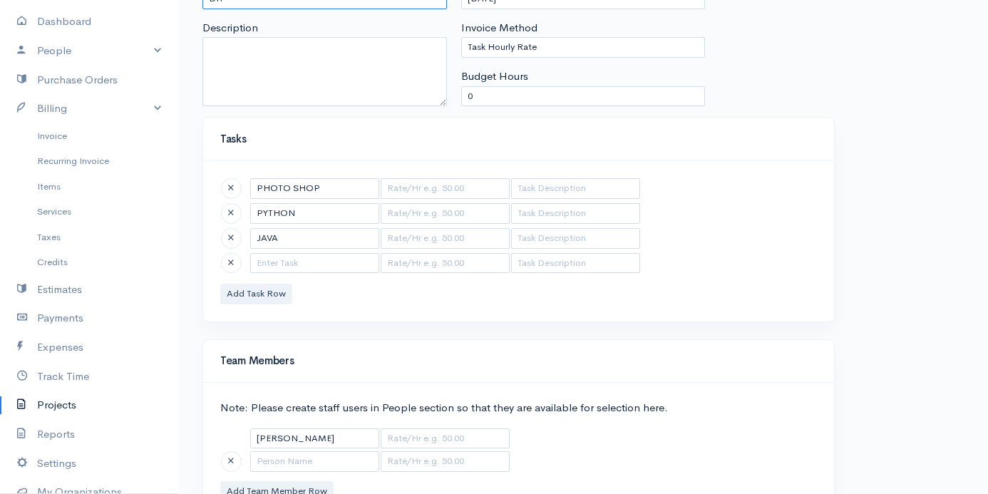
scroll to position [239, 0]
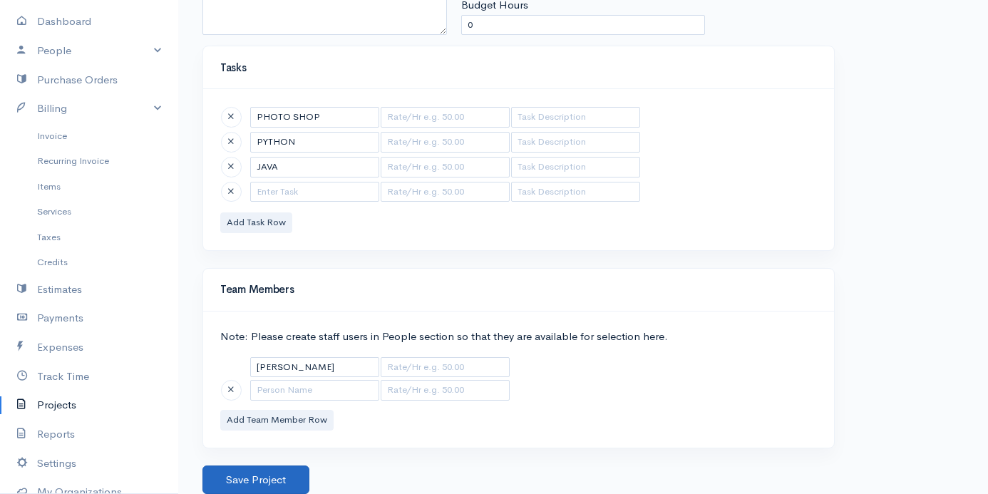
type input "DIT"
click at [265, 476] on button "Save Project" at bounding box center [256, 480] width 107 height 29
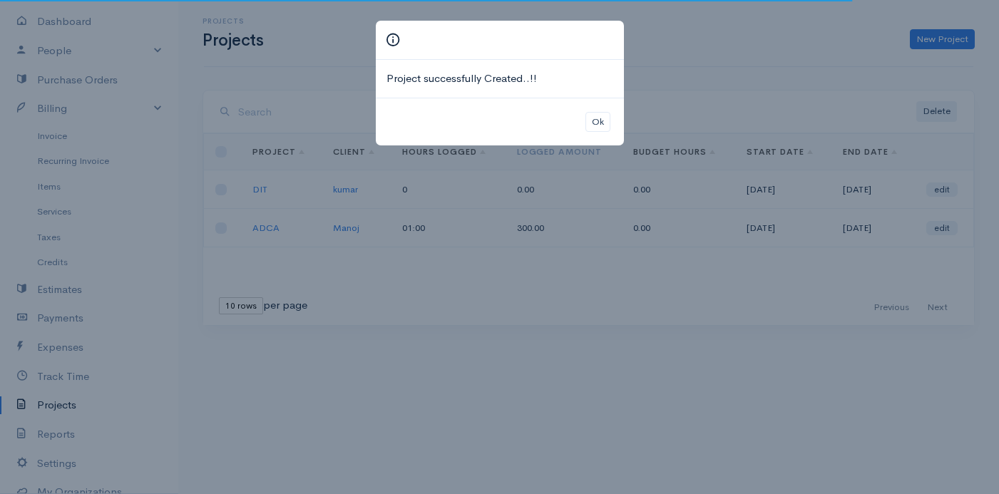
click at [611, 125] on div "Ok" at bounding box center [500, 122] width 248 height 48
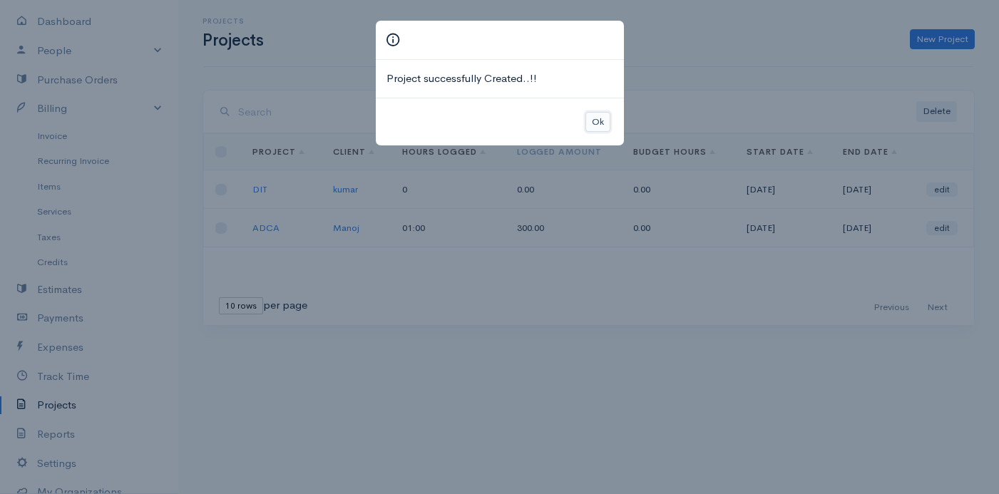
click at [599, 117] on button "Ok" at bounding box center [597, 122] width 25 height 21
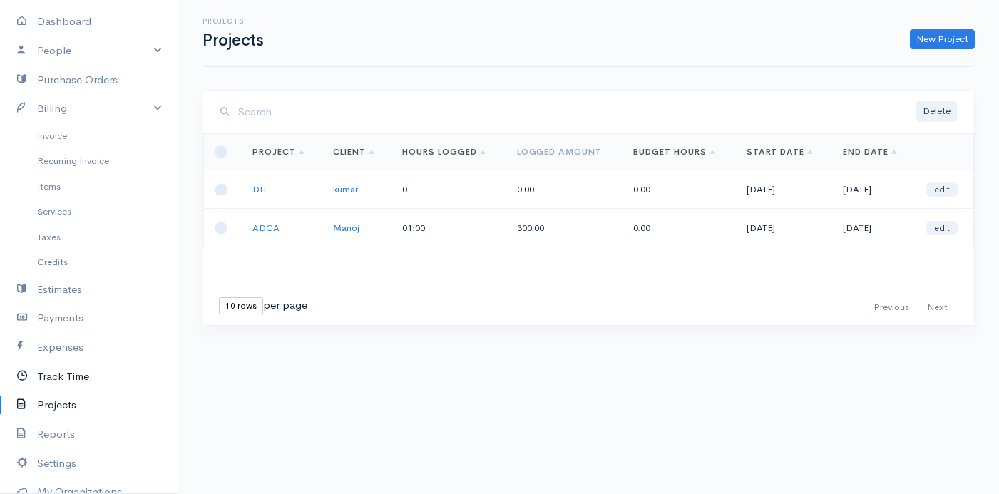
click at [55, 377] on link "Track Time" at bounding box center [89, 376] width 178 height 29
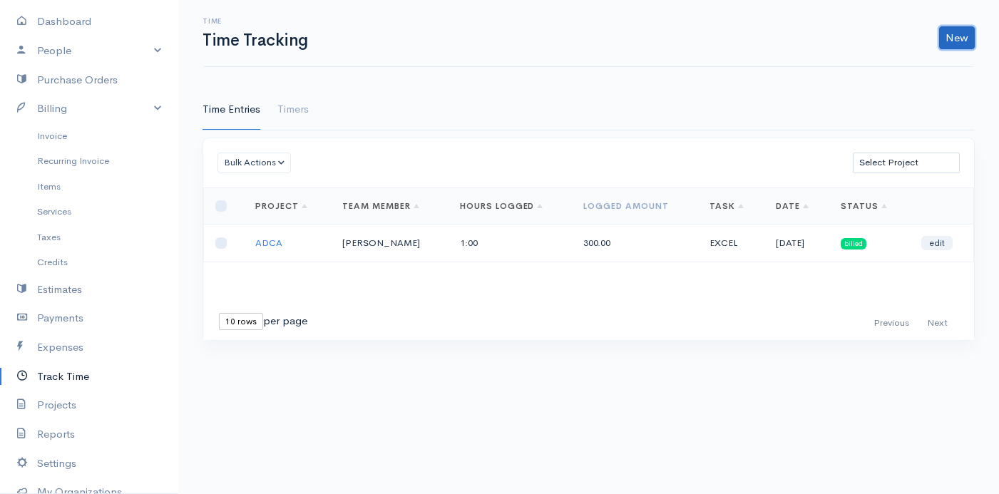
click at [953, 39] on link "New" at bounding box center [957, 37] width 36 height 23
click at [906, 68] on link "Time Entry" at bounding box center [917, 68] width 113 height 25
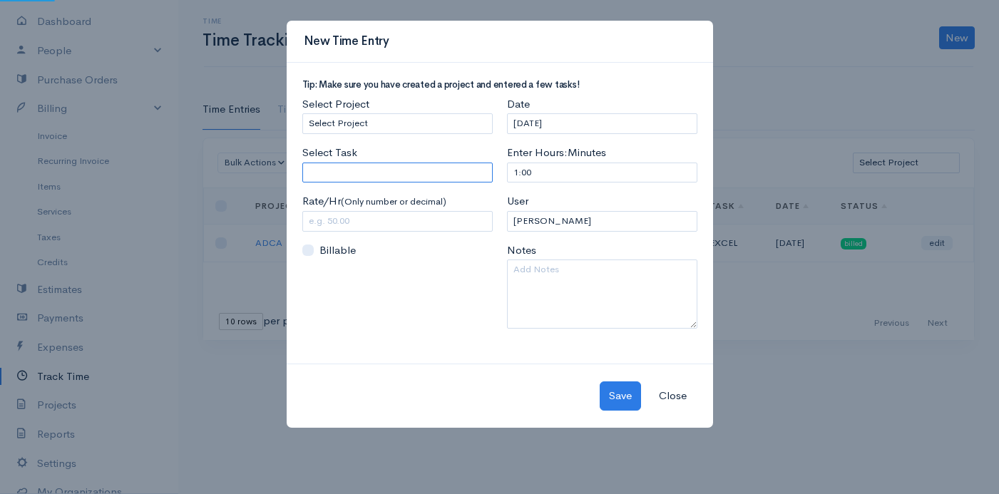
click at [381, 173] on input "Select Task" at bounding box center [397, 173] width 190 height 21
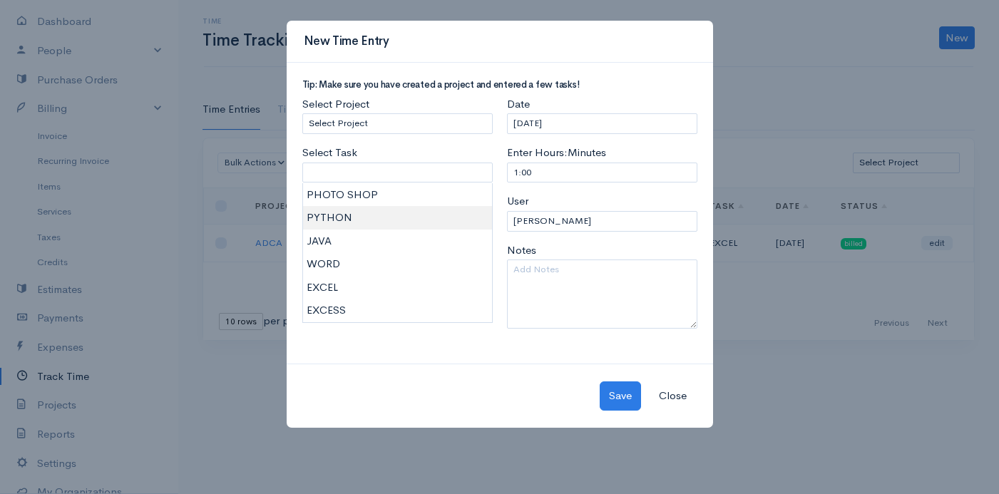
type input "PYTHON"
type input "0.00"
click at [336, 215] on body "Praveena Upgrade Dashboard People Clients Vendors Staff Users Purchase Orders B…" at bounding box center [499, 247] width 999 height 494
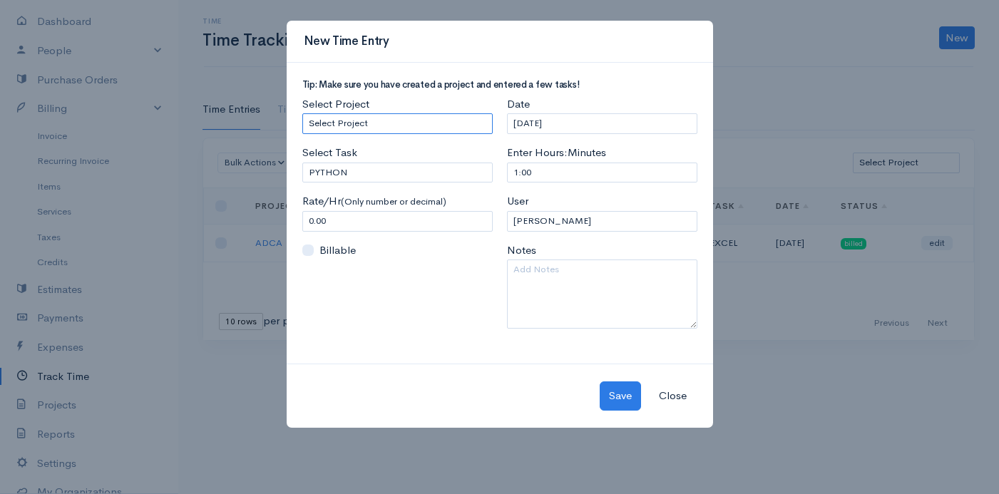
click at [378, 128] on select "Select Project DIT ADCA" at bounding box center [397, 123] width 190 height 21
select select "5492"
click at [302, 113] on select "Select Project DIT ADCA" at bounding box center [397, 123] width 190 height 21
drag, startPoint x: 328, startPoint y: 223, endPoint x: 299, endPoint y: 225, distance: 29.3
click at [299, 225] on div "Select Project Select Project DIT ADCA Select Task PYTHON Please enter or selec…" at bounding box center [397, 217] width 205 height 243
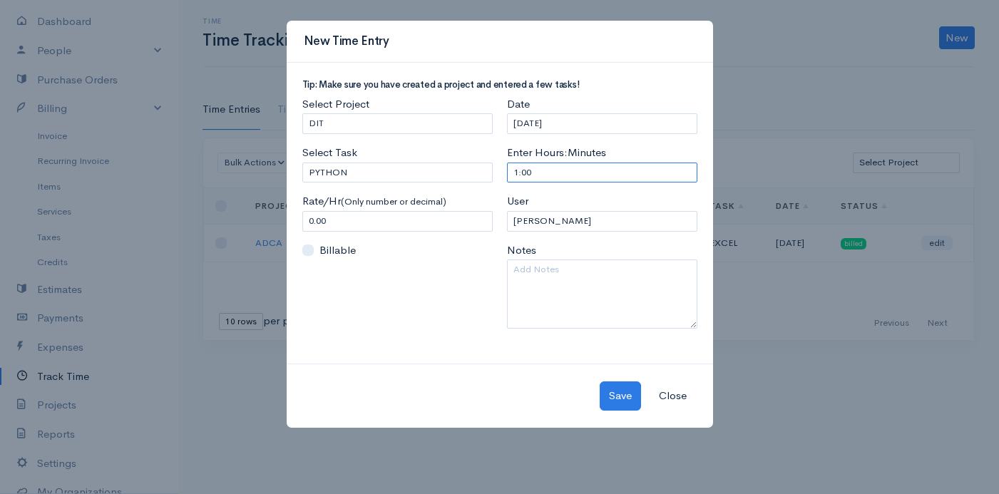
drag, startPoint x: 538, startPoint y: 177, endPoint x: 483, endPoint y: 179, distance: 54.2
click at [483, 179] on div "Tip: Make sure you have created a project and entered a few tasks! Select Proje…" at bounding box center [499, 210] width 409 height 260
type input "2"
click at [613, 392] on button "Save" at bounding box center [620, 395] width 41 height 29
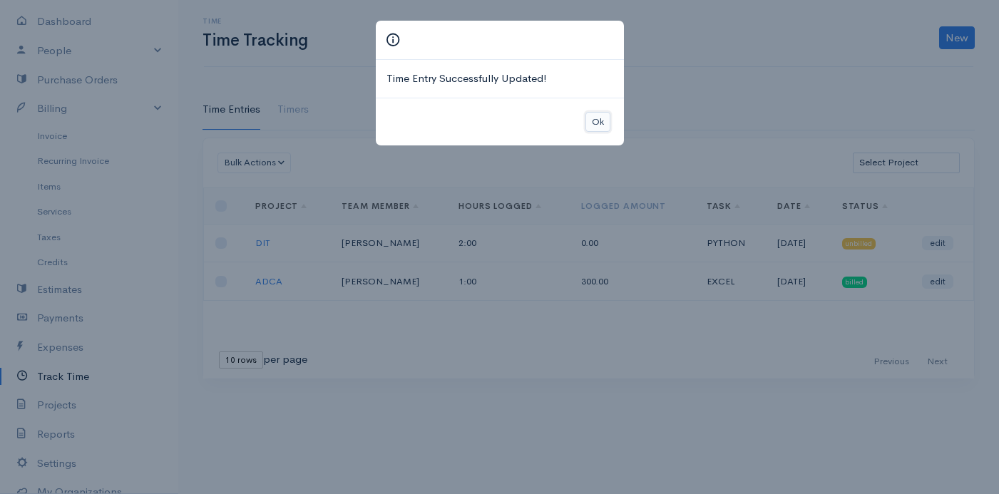
click at [597, 120] on button "Ok" at bounding box center [597, 122] width 25 height 21
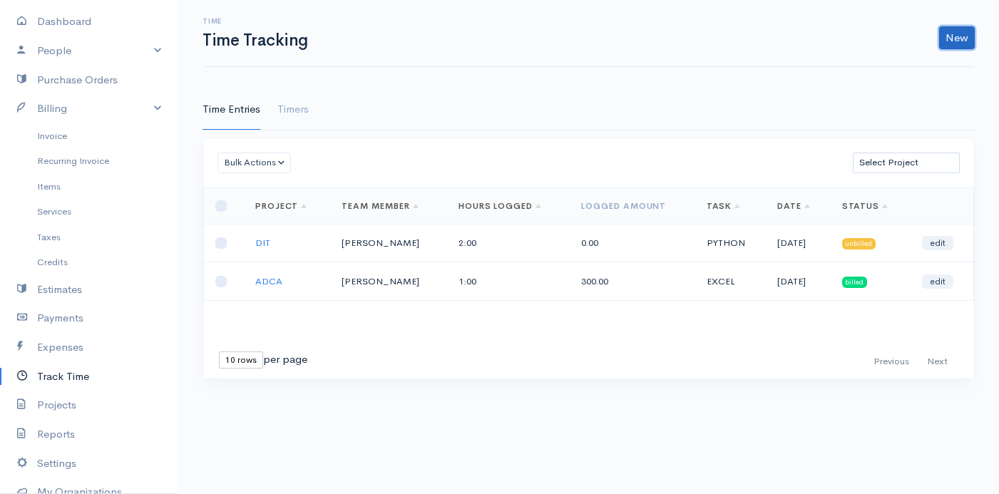
click at [953, 36] on link "New" at bounding box center [957, 37] width 36 height 23
click at [926, 71] on link "Time Entry" at bounding box center [917, 68] width 113 height 25
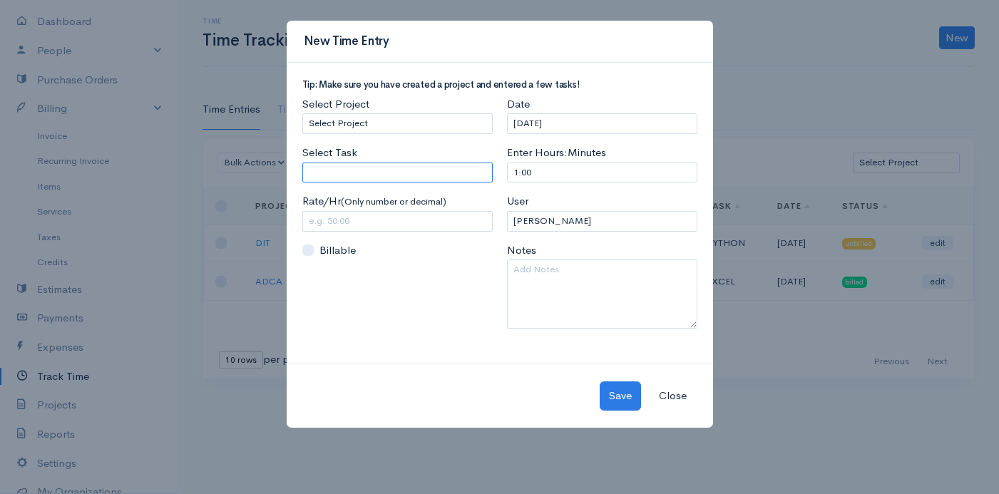
click at [368, 173] on input "Select Task" at bounding box center [397, 173] width 190 height 21
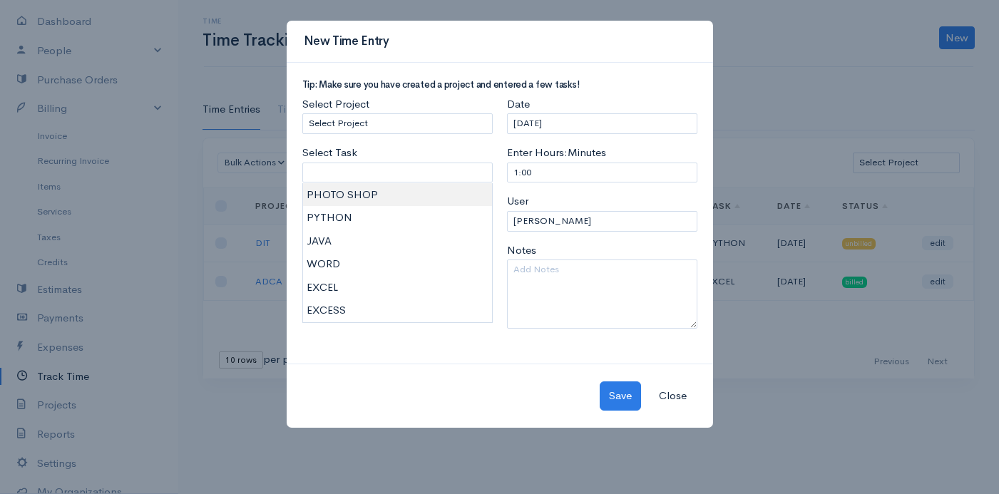
type input "PHOTO SHOP"
type input "0.00"
click at [342, 190] on body "Praveena Upgrade Dashboard People Clients Vendors Staff Users Purchase Orders B…" at bounding box center [499, 247] width 999 height 494
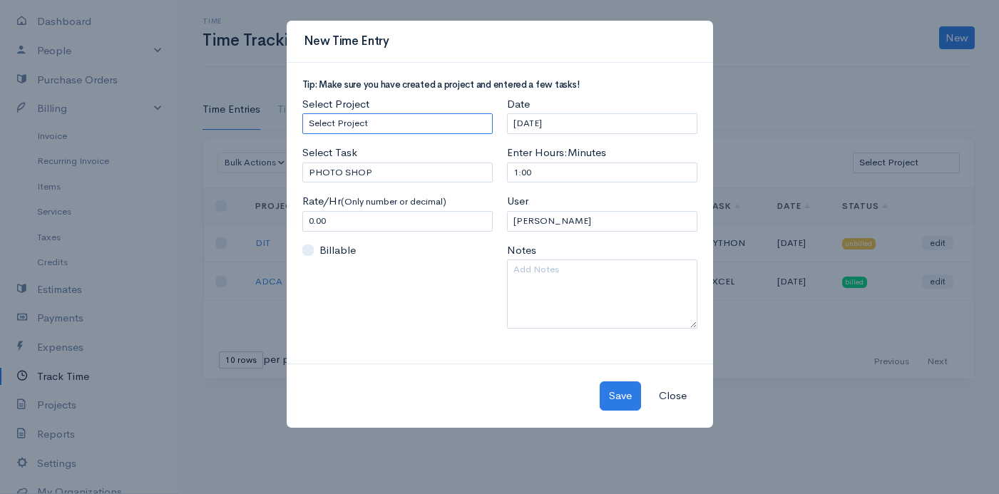
click at [383, 116] on select "Select Project DIT ADCA" at bounding box center [397, 123] width 190 height 21
select select "5492"
click at [302, 113] on select "Select Project DIT ADCA" at bounding box center [397, 123] width 190 height 21
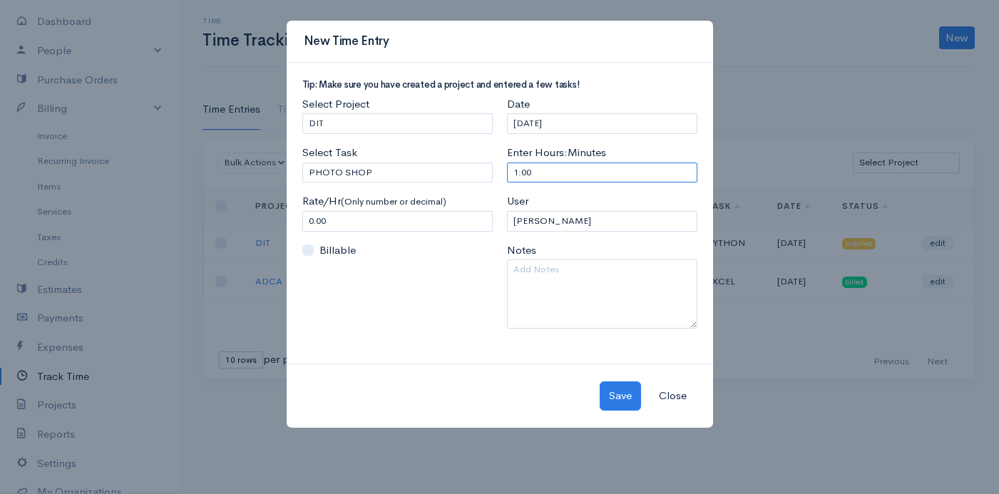
drag, startPoint x: 539, startPoint y: 175, endPoint x: 468, endPoint y: 198, distance: 75.1
click at [468, 198] on div "Tip: Make sure you have created a project and entered a few tasks! Select Proje…" at bounding box center [499, 210] width 409 height 260
click at [565, 170] on input "1:00" at bounding box center [602, 173] width 190 height 21
click at [409, 212] on input "0.00" at bounding box center [397, 221] width 190 height 21
drag, startPoint x: 302, startPoint y: 215, endPoint x: 353, endPoint y: 222, distance: 51.2
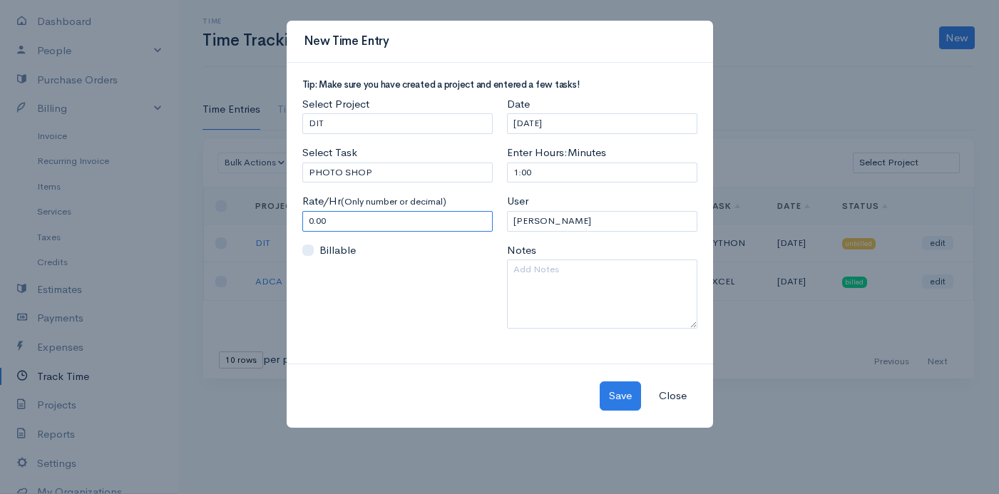
click at [353, 222] on input "0.00" at bounding box center [397, 221] width 190 height 21
type input "200"
click at [615, 399] on button "Save" at bounding box center [620, 395] width 41 height 29
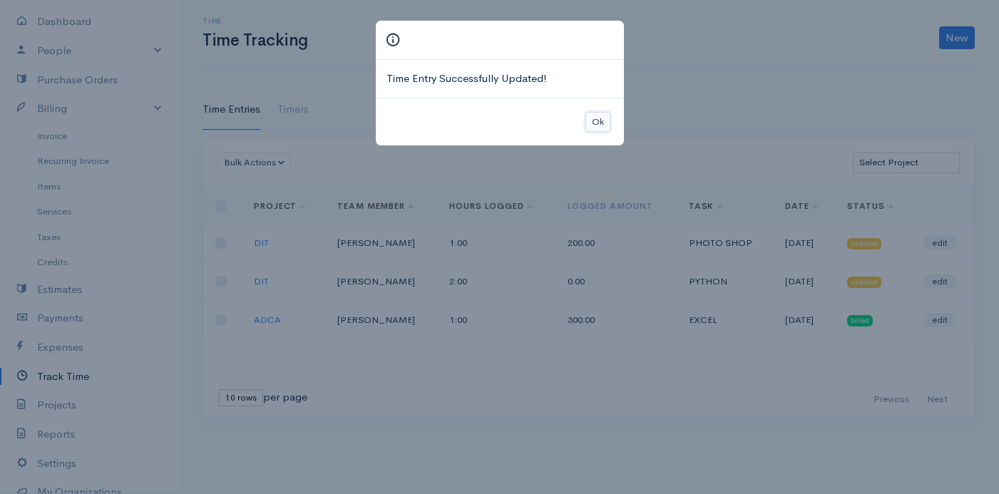
click at [596, 125] on button "Ok" at bounding box center [597, 122] width 25 height 21
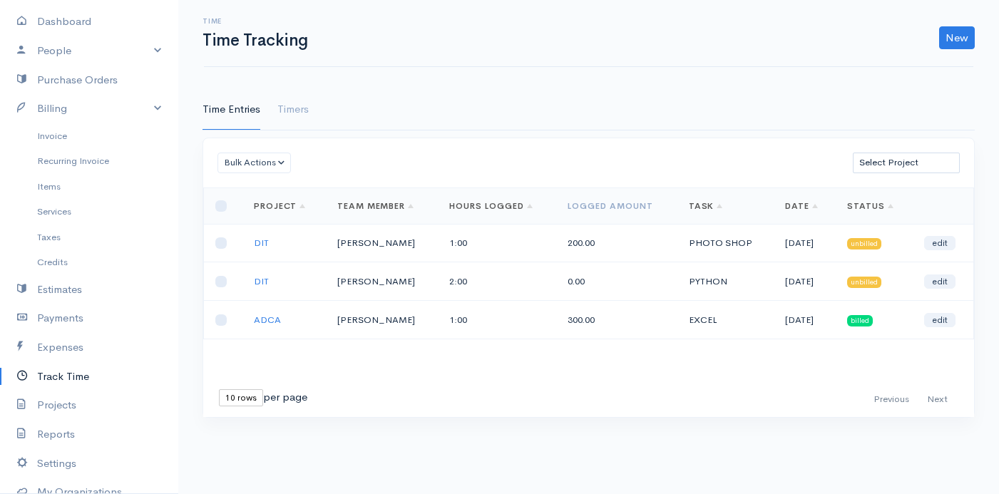
drag, startPoint x: 578, startPoint y: 279, endPoint x: 498, endPoint y: 279, distance: 79.1
click at [498, 279] on td "2:00" at bounding box center [497, 281] width 118 height 39
click at [501, 278] on td "2:00" at bounding box center [497, 281] width 118 height 39
click at [936, 283] on link "edit" at bounding box center [939, 282] width 31 height 14
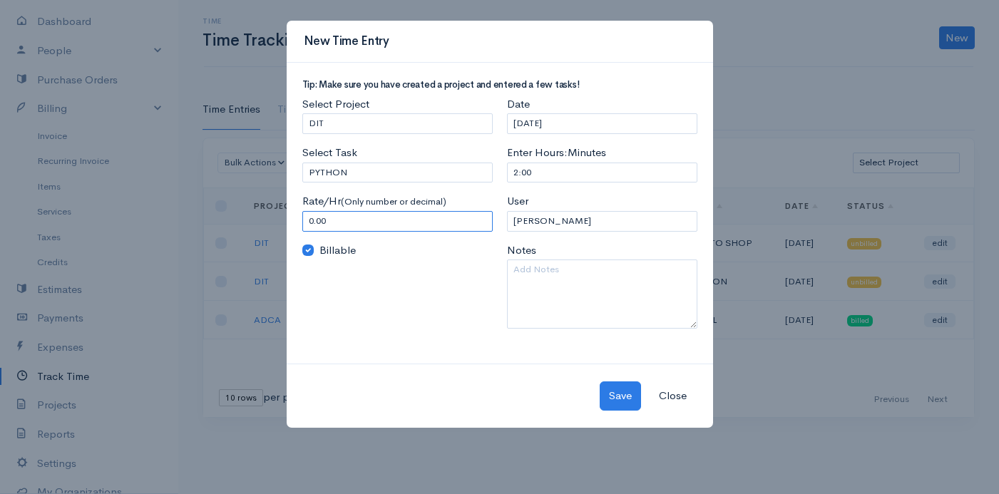
drag, startPoint x: 374, startPoint y: 215, endPoint x: 298, endPoint y: 230, distance: 77.1
click at [306, 232] on div "Select Project Select Project DIT ADCA Select Task PYTHON Please enter or selec…" at bounding box center [397, 217] width 205 height 243
type input "200"
click at [615, 392] on button "Save" at bounding box center [620, 395] width 41 height 29
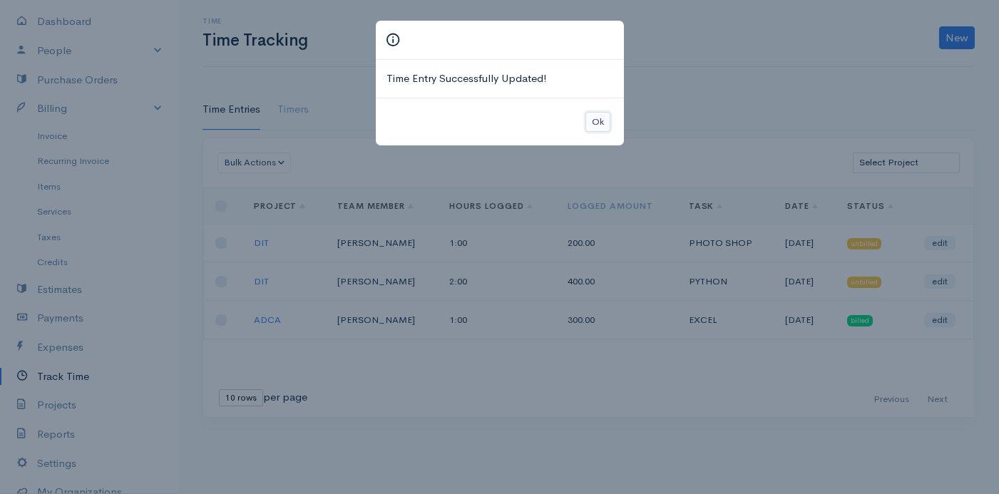
click at [599, 128] on button "Ok" at bounding box center [597, 122] width 25 height 21
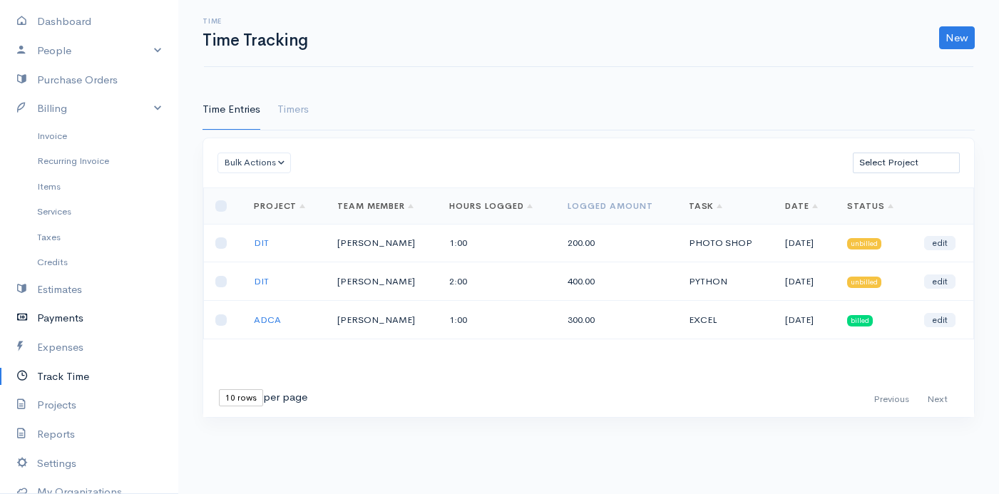
click at [68, 320] on link "Payments" at bounding box center [89, 318] width 178 height 29
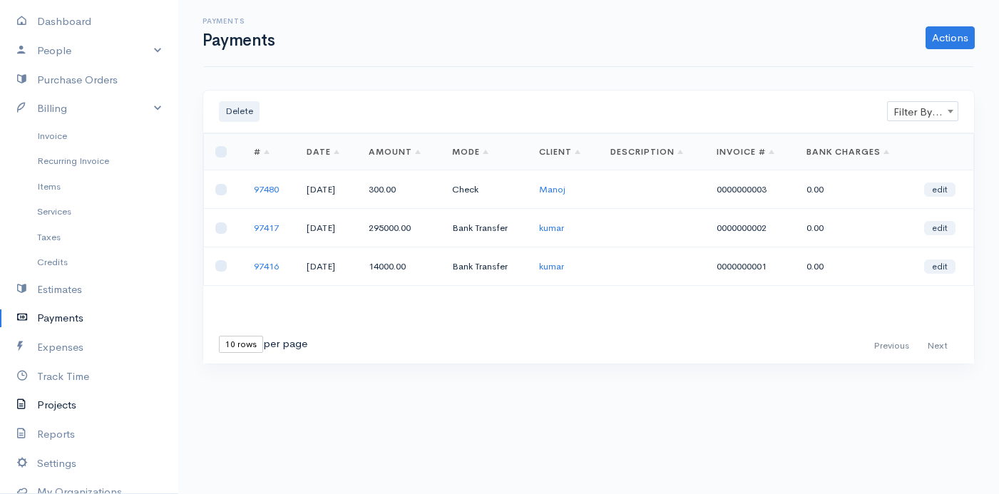
click at [48, 404] on link "Projects" at bounding box center [89, 405] width 178 height 29
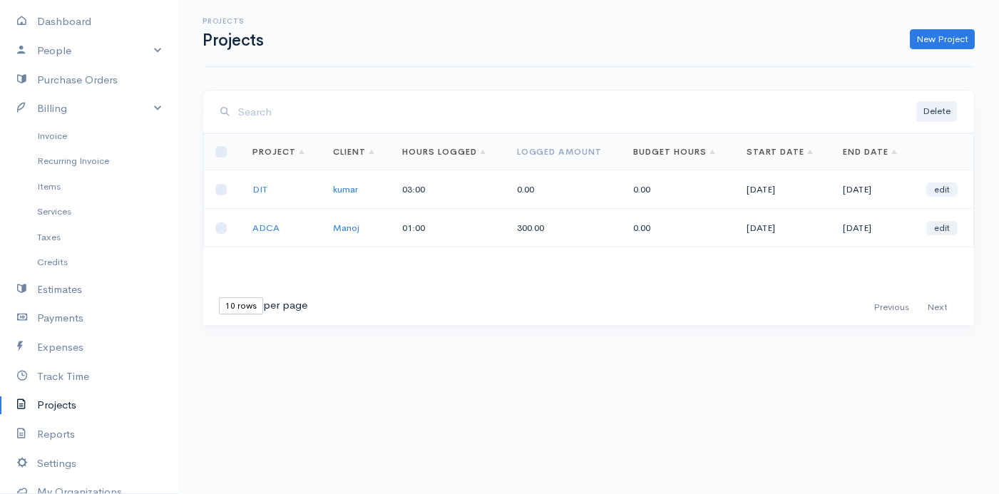
click at [236, 187] on td at bounding box center [222, 189] width 37 height 39
click at [945, 185] on link "edit" at bounding box center [941, 190] width 31 height 14
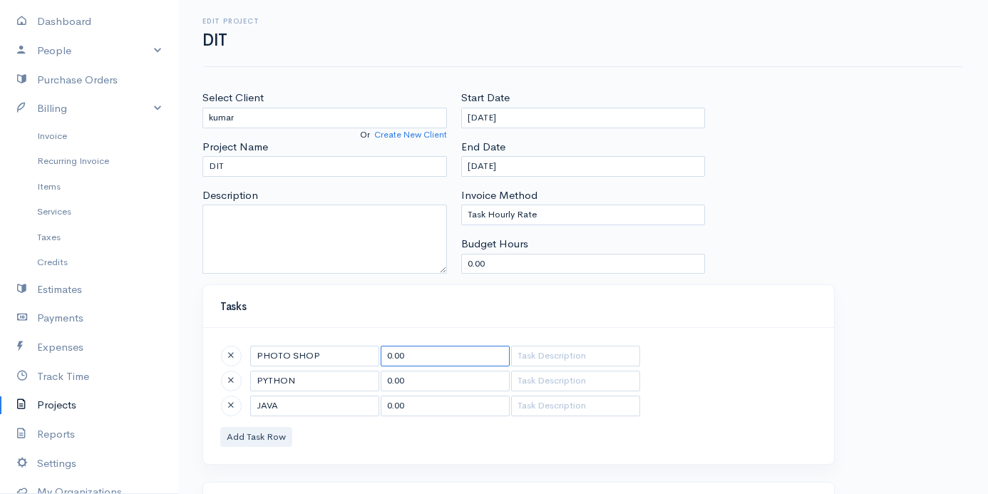
drag, startPoint x: 404, startPoint y: 354, endPoint x: 347, endPoint y: 352, distance: 57.1
click at [347, 352] on tr "PHOTO SHOP 0.00" at bounding box center [430, 356] width 421 height 22
click at [404, 384] on input "0.00" at bounding box center [445, 381] width 129 height 21
drag, startPoint x: 400, startPoint y: 353, endPoint x: 369, endPoint y: 360, distance: 32.2
click at [369, 360] on tr "PHOTO SHOP 100" at bounding box center [430, 356] width 421 height 22
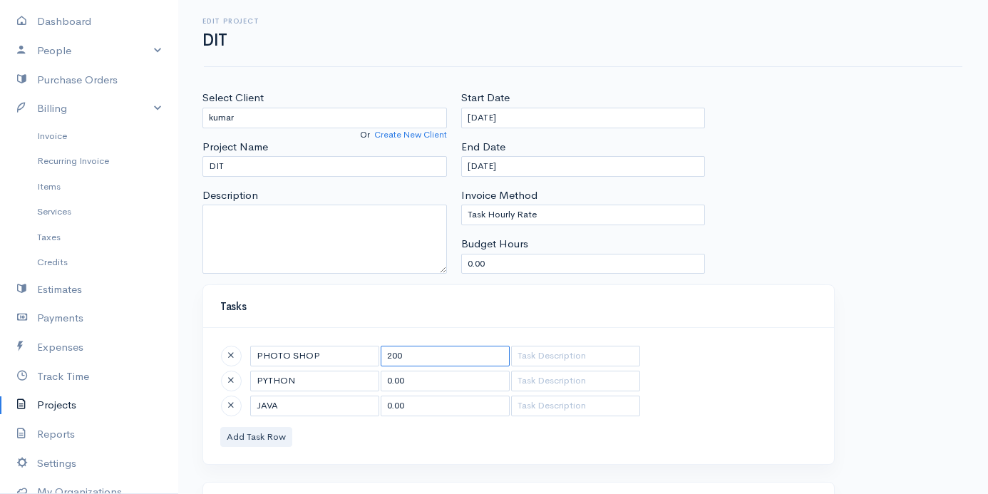
type input "200"
drag, startPoint x: 399, startPoint y: 379, endPoint x: 354, endPoint y: 390, distance: 46.9
click at [354, 390] on tr "PYTHON 0.00" at bounding box center [430, 381] width 421 height 22
type input "200"
drag, startPoint x: 401, startPoint y: 409, endPoint x: 359, endPoint y: 407, distance: 41.4
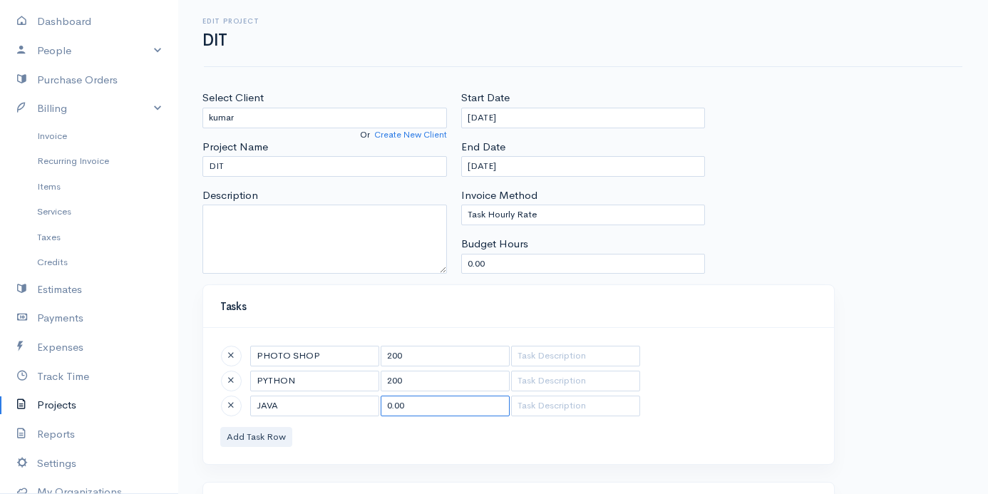
click at [359, 407] on tr "JAVA 0.00" at bounding box center [430, 406] width 421 height 22
type input "200"
click at [277, 434] on button "Add Task Row" at bounding box center [256, 437] width 72 height 21
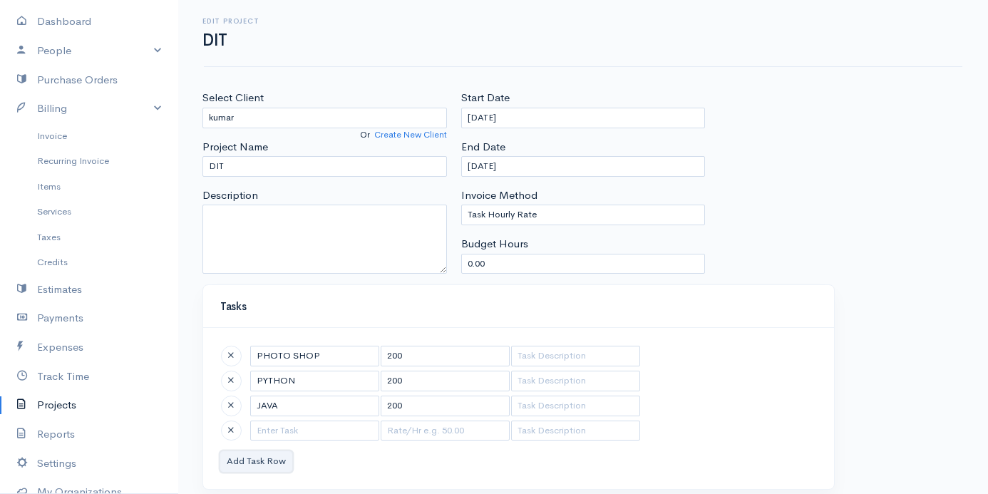
scroll to position [216, 0]
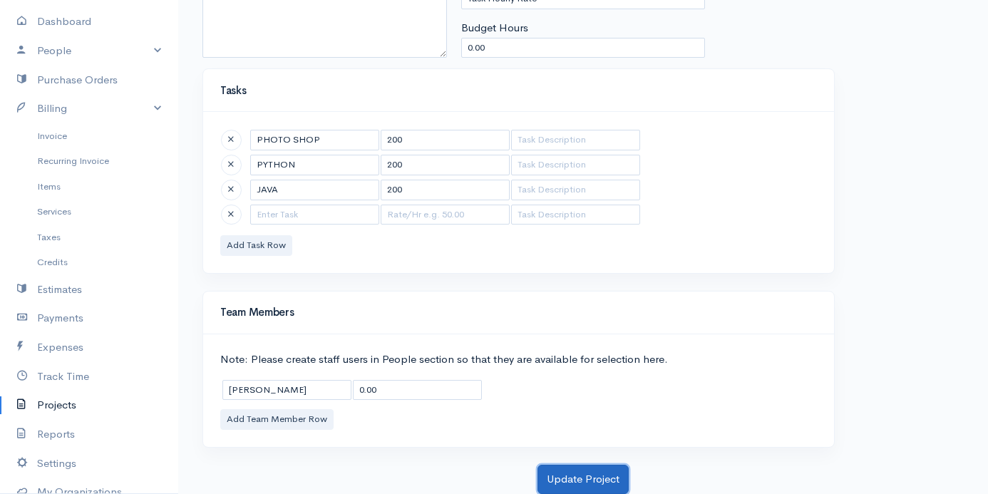
click at [573, 477] on button "Update Project" at bounding box center [583, 479] width 91 height 29
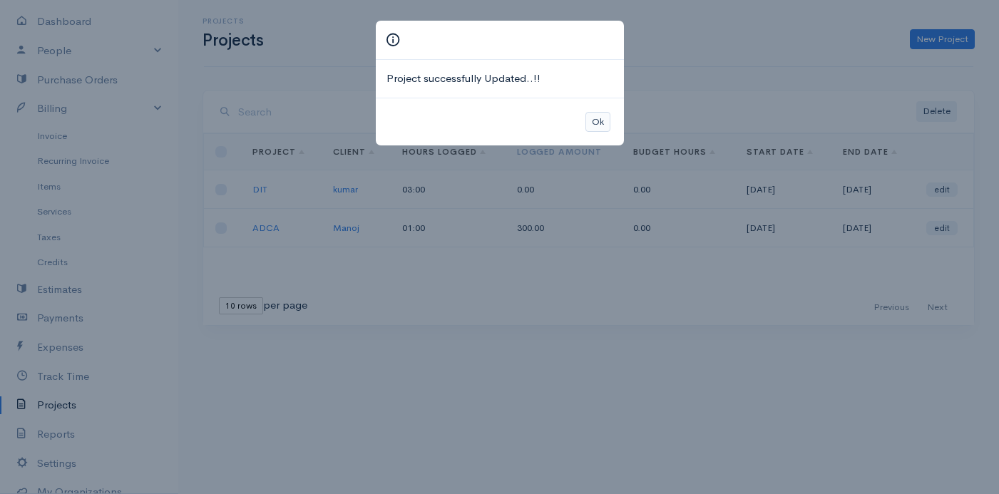
drag, startPoint x: 599, startPoint y: 107, endPoint x: 592, endPoint y: 121, distance: 15.3
click at [592, 121] on div "Ok" at bounding box center [500, 122] width 248 height 48
click at [592, 121] on button "Ok" at bounding box center [597, 122] width 25 height 21
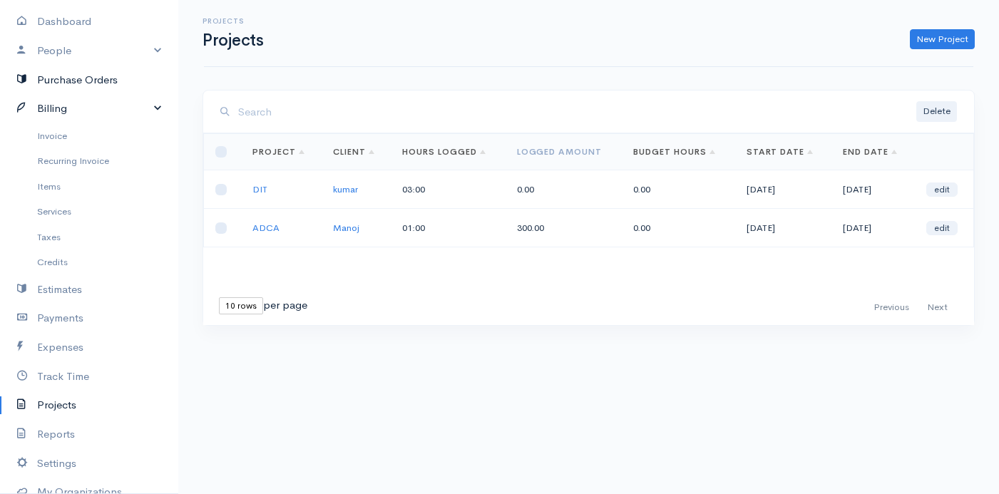
click at [148, 108] on link "Billing" at bounding box center [89, 108] width 178 height 29
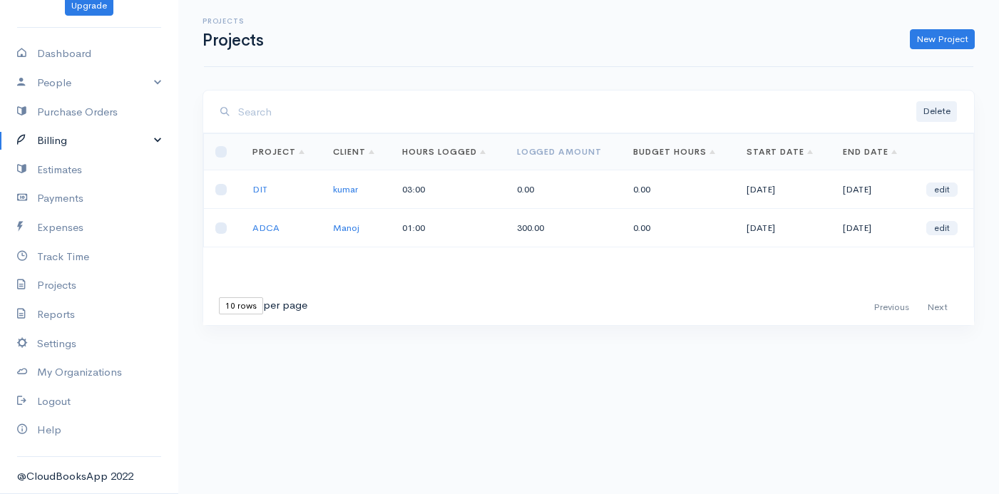
click at [104, 144] on link "Billing" at bounding box center [89, 140] width 178 height 29
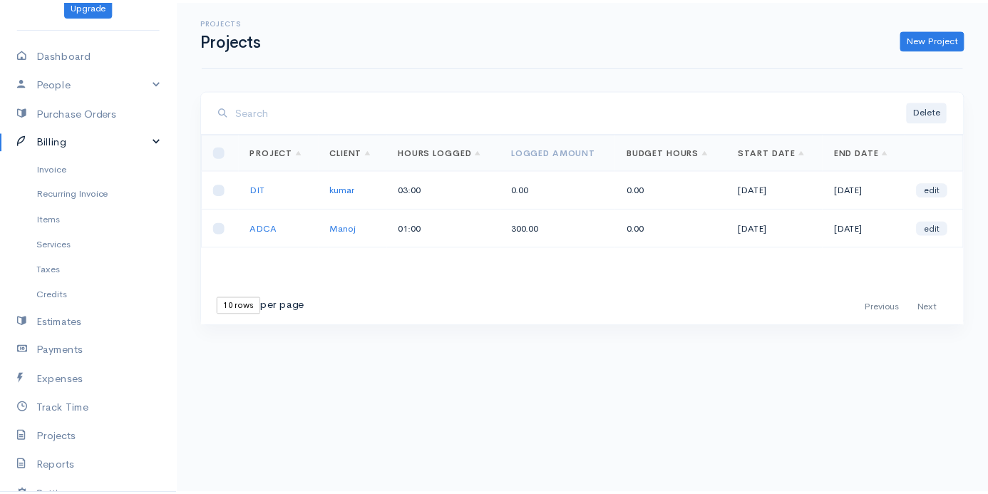
scroll to position [71, 0]
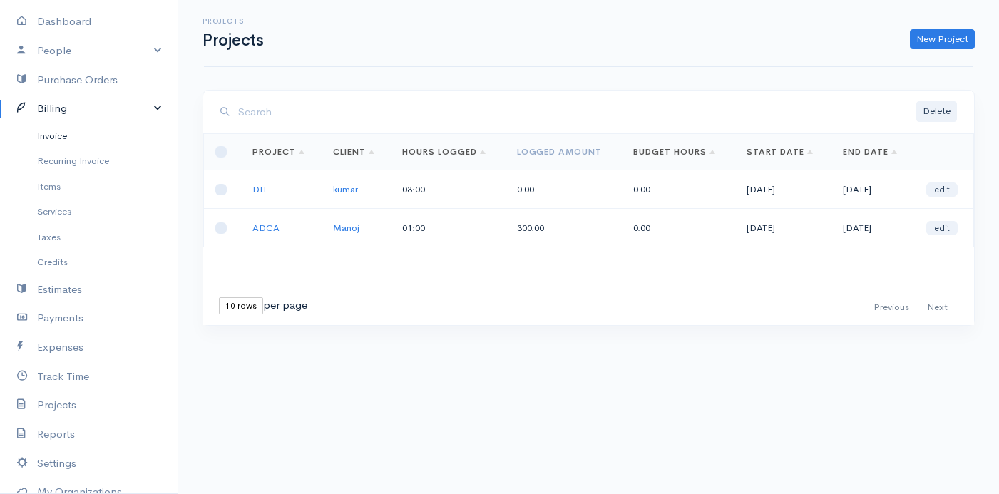
click at [56, 138] on link "Invoice" at bounding box center [89, 136] width 178 height 26
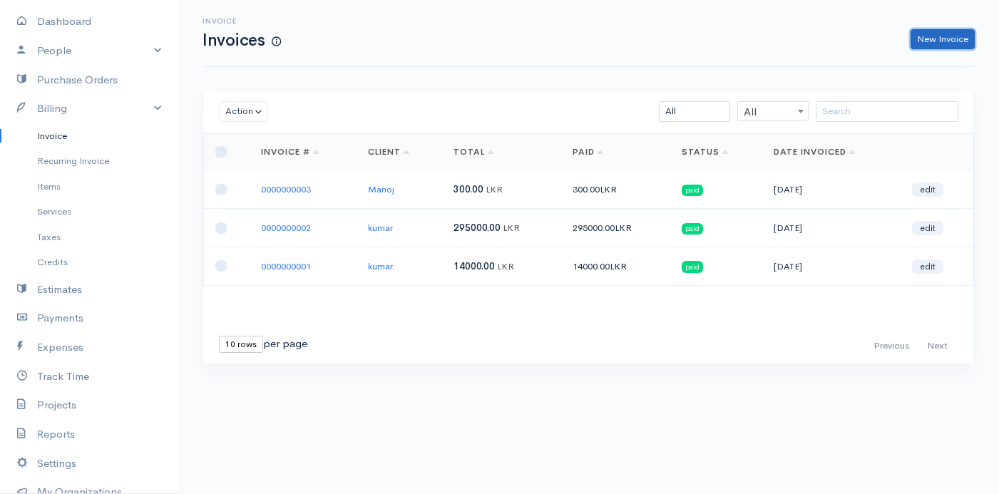
click at [926, 36] on link "New Invoice" at bounding box center [943, 39] width 64 height 21
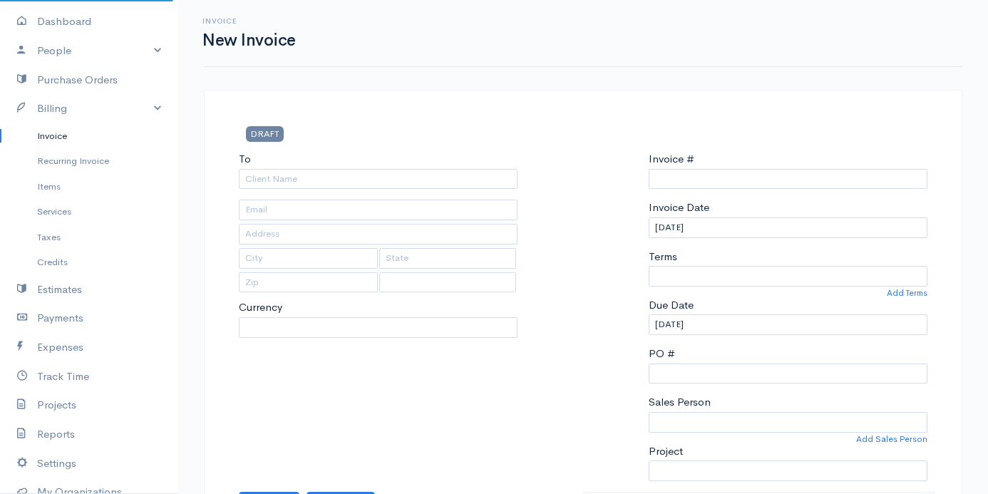
select select "LKR"
select select "Sri Lanka"
type input "0000000004"
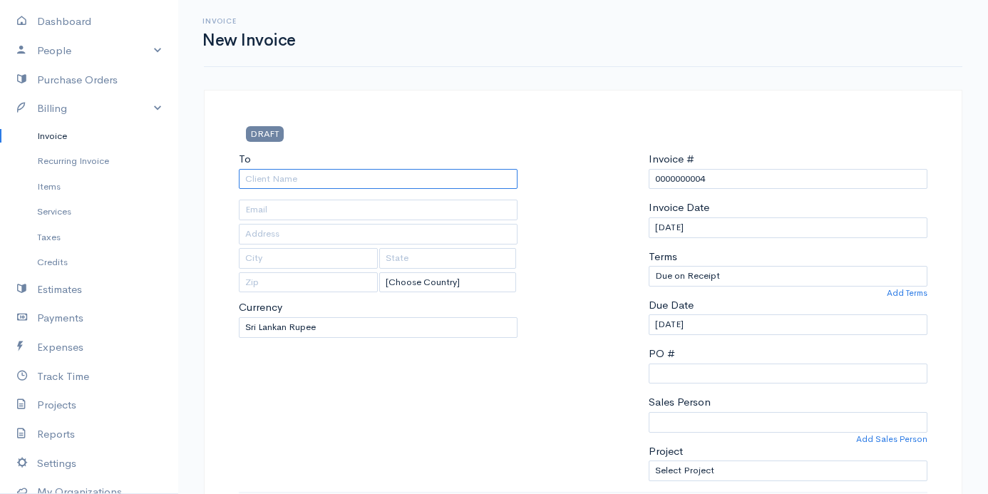
click at [350, 178] on input "To" at bounding box center [378, 179] width 279 height 21
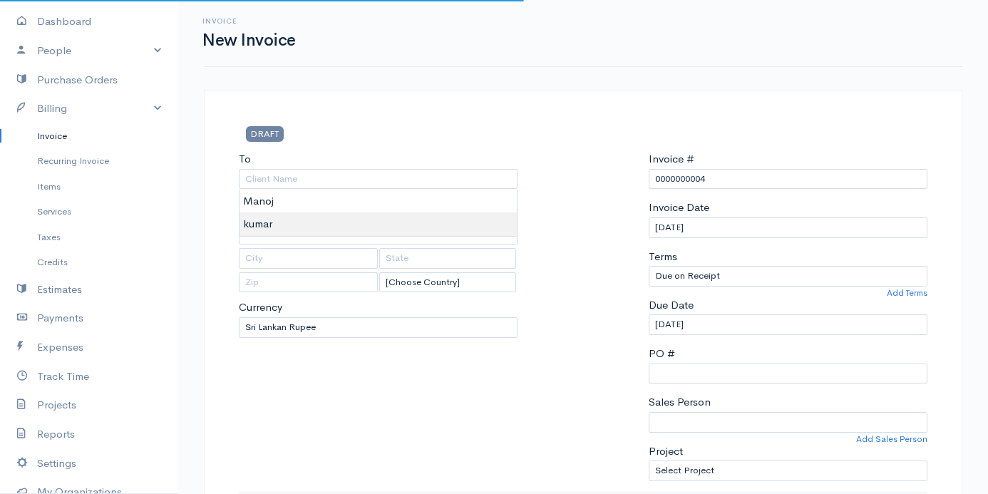
type input "kumar"
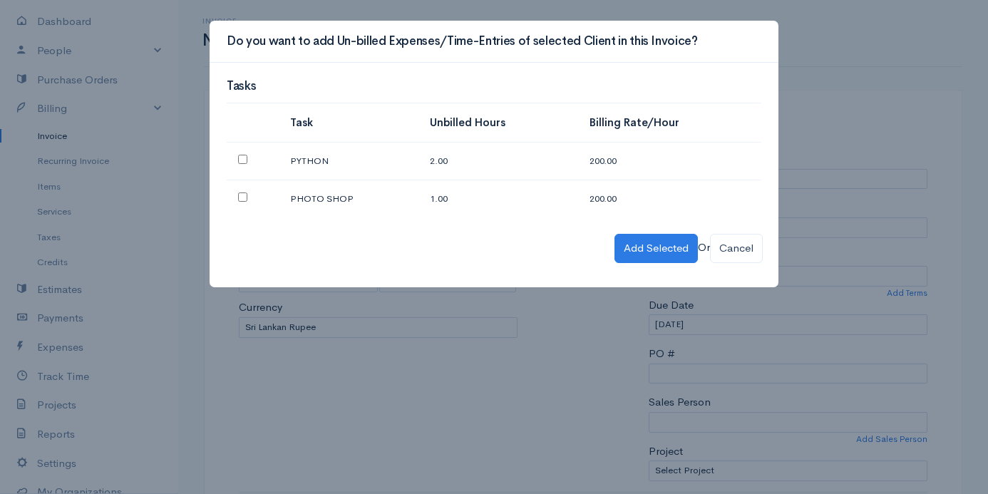
click at [240, 157] on input "checkbox" at bounding box center [242, 159] width 9 height 9
checkbox input "true"
click at [243, 193] on input "checkbox" at bounding box center [242, 197] width 9 height 9
checkbox input "true"
click at [642, 247] on button "Add Selected" at bounding box center [656, 248] width 83 height 29
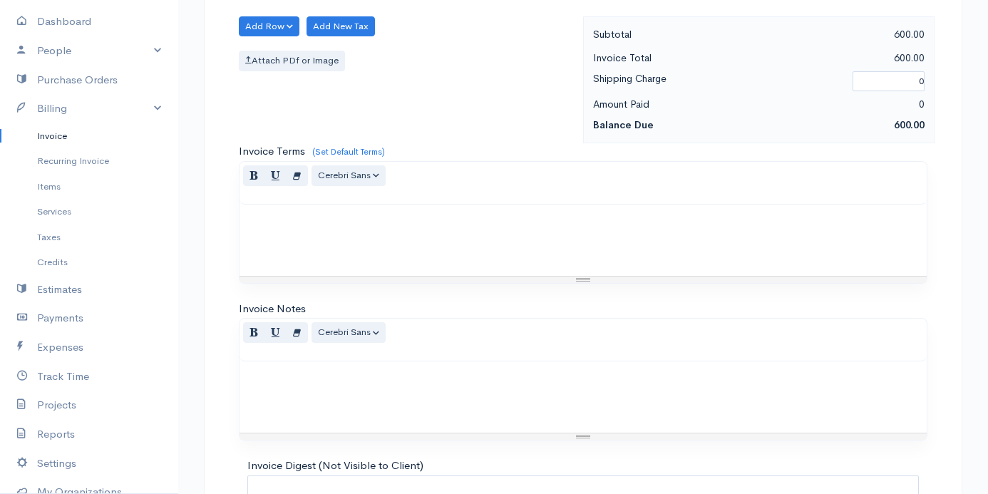
scroll to position [927, 0]
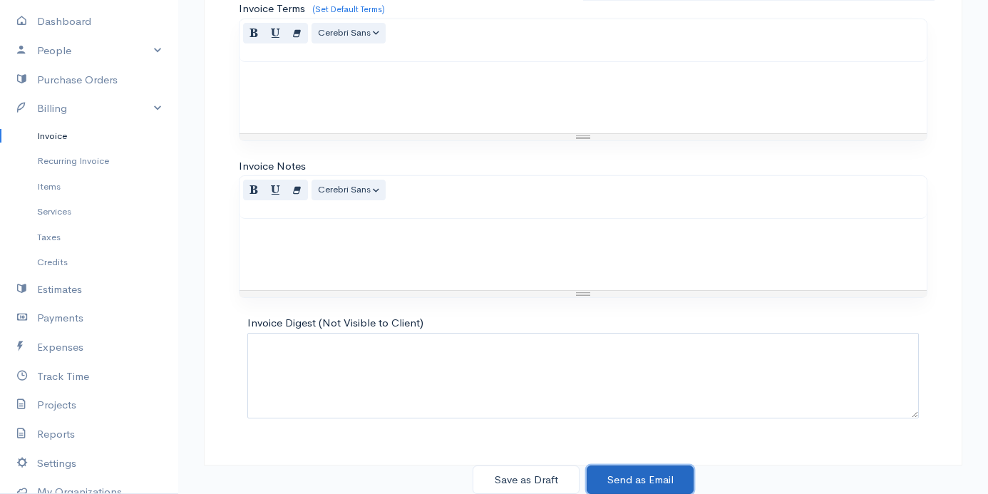
click at [678, 476] on button "Send as Email" at bounding box center [640, 480] width 107 height 29
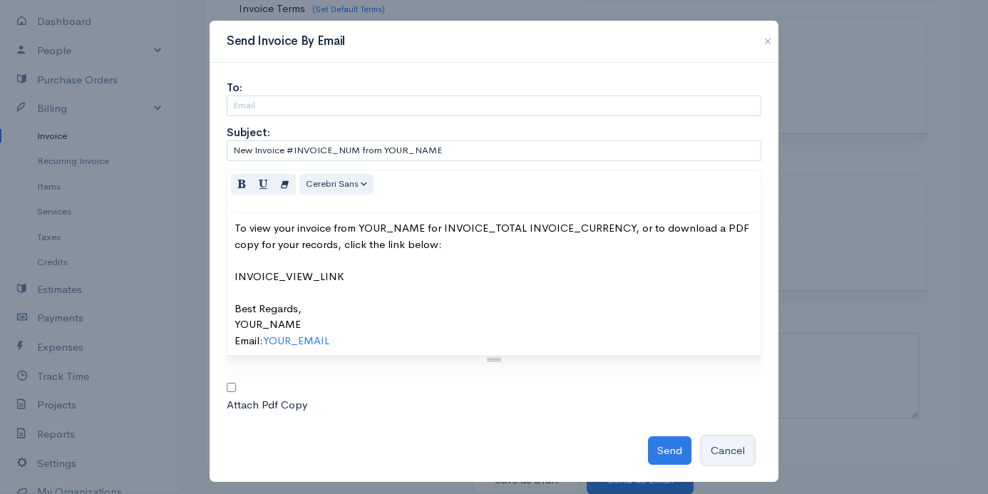
click at [720, 442] on button "Cancel" at bounding box center [728, 450] width 53 height 29
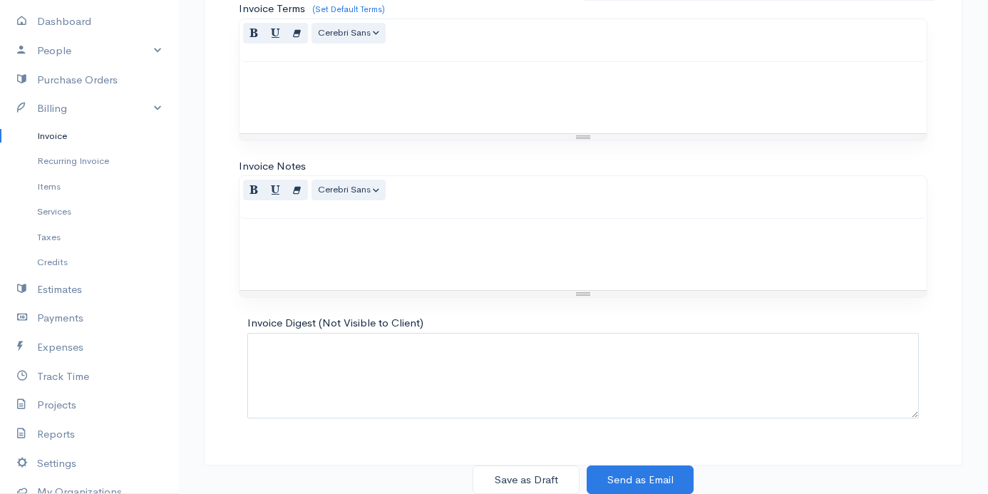
click at [513, 476] on button "Save as Draft" at bounding box center [526, 480] width 107 height 29
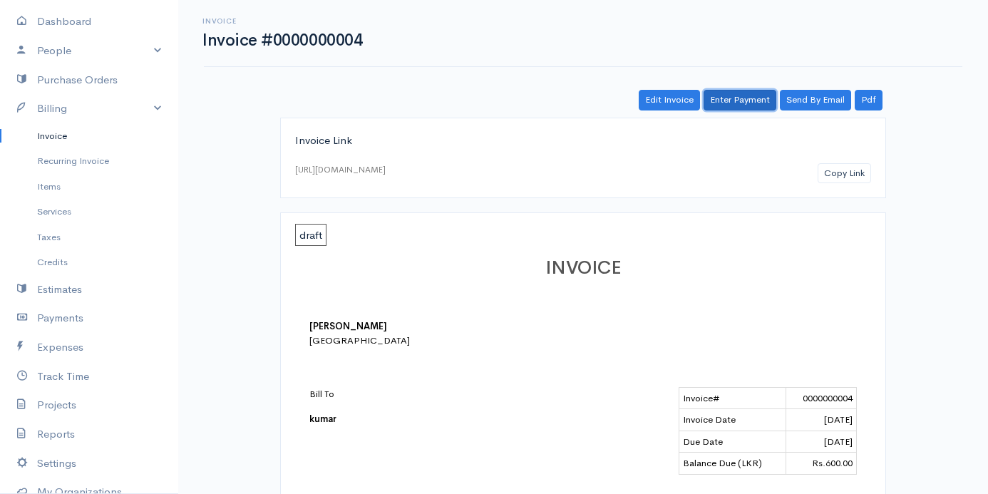
click at [714, 93] on link "Enter Payment" at bounding box center [740, 100] width 73 height 21
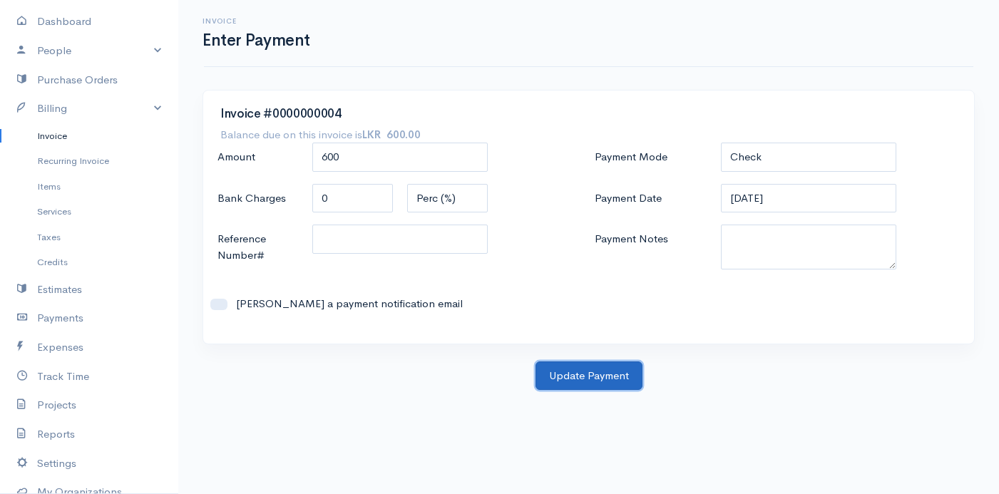
click at [602, 376] on button "Update Payment" at bounding box center [589, 376] width 107 height 29
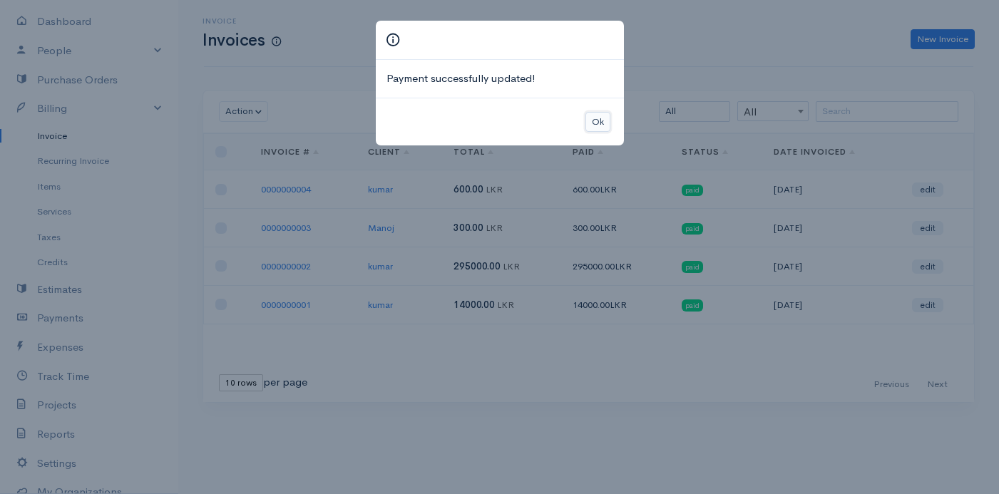
click at [598, 118] on button "Ok" at bounding box center [597, 122] width 25 height 21
